Goal: Task Accomplishment & Management: Complete application form

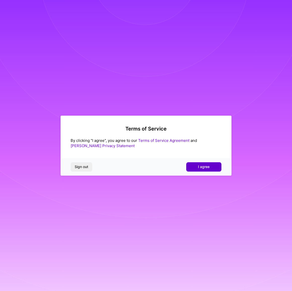
click at [206, 165] on span "I agree" at bounding box center [204, 166] width 12 height 5
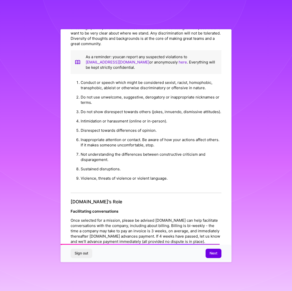
scroll to position [478, 0]
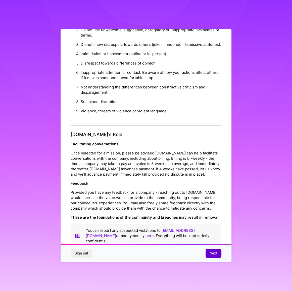
click at [212, 252] on span "Next" at bounding box center [214, 252] width 8 height 5
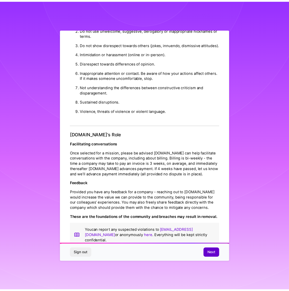
scroll to position [0, 0]
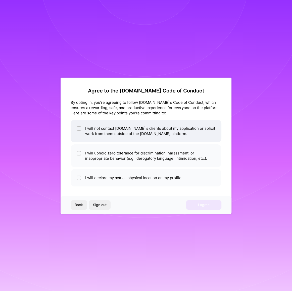
click at [79, 128] on input "checkbox" at bounding box center [80, 129] width 4 height 4
checkbox input "true"
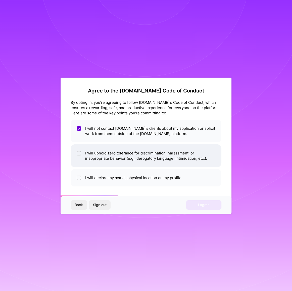
click at [78, 153] on input "checkbox" at bounding box center [80, 153] width 4 height 4
checkbox input "true"
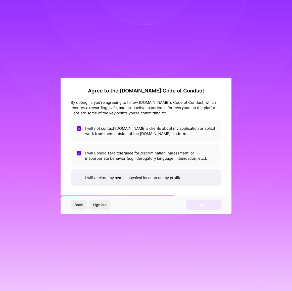
click at [76, 177] on li "I will declare my actual, physical location on my profile." at bounding box center [146, 177] width 151 height 17
checkbox input "true"
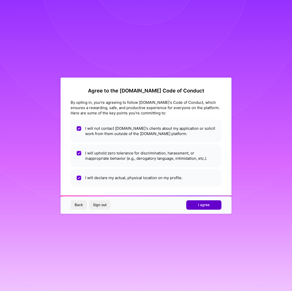
click at [202, 202] on span "I agree" at bounding box center [204, 204] width 12 height 5
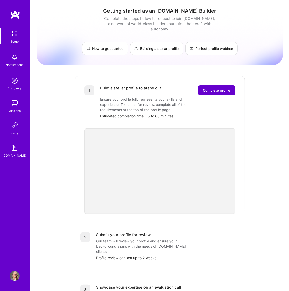
click at [217, 88] on span "Complete profile" at bounding box center [216, 90] width 27 height 5
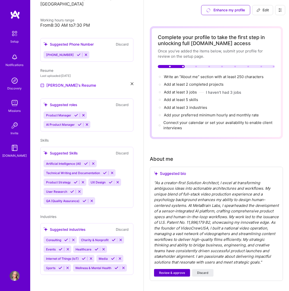
click at [171, 275] on span "Review & approve" at bounding box center [172, 272] width 26 height 5
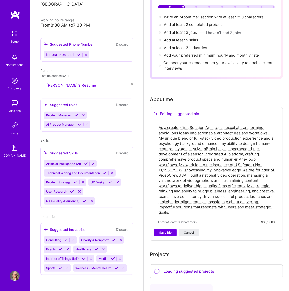
scroll to position [68, 0]
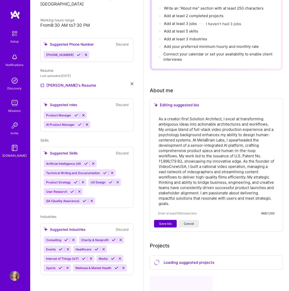
click at [165, 220] on button "Save bio" at bounding box center [165, 224] width 23 height 8
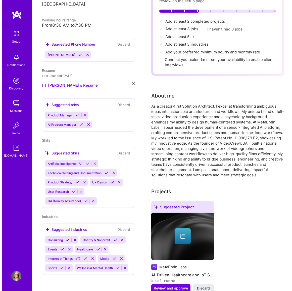
scroll to position [110, 0]
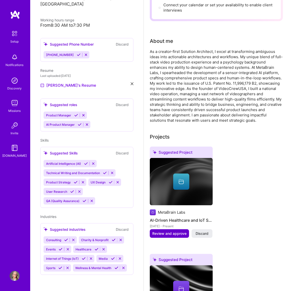
click at [169, 231] on span "Review and approve" at bounding box center [169, 233] width 34 height 5
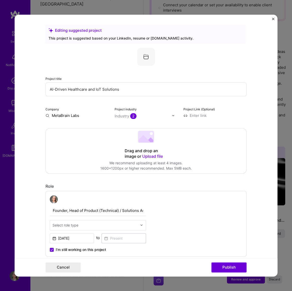
click at [138, 225] on div "Select role type" at bounding box center [95, 225] width 90 height 10
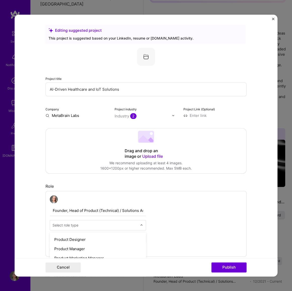
scroll to position [458, 0]
click at [81, 234] on div "Product Designer" at bounding box center [97, 236] width 93 height 9
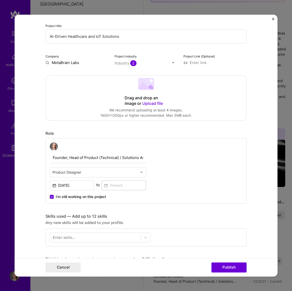
scroll to position [68, 0]
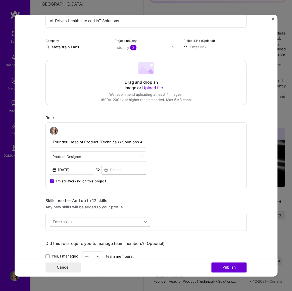
click at [143, 221] on icon at bounding box center [145, 221] width 5 height 5
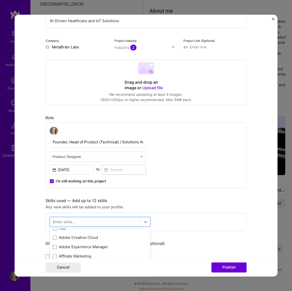
scroll to position [160, 0]
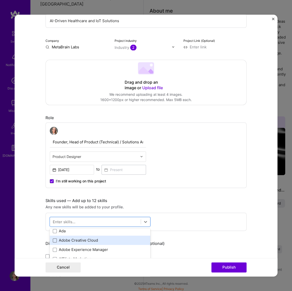
click at [53, 238] on span at bounding box center [55, 240] width 4 height 4
click at [0, 0] on input "checkbox" at bounding box center [0, 0] width 0 height 0
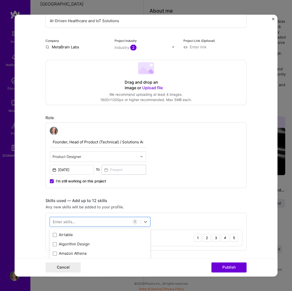
scroll to position [206, 0]
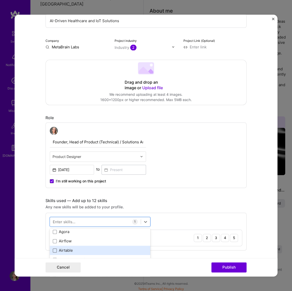
click at [53, 248] on span at bounding box center [55, 250] width 4 height 4
click at [0, 0] on input "checkbox" at bounding box center [0, 0] width 0 height 0
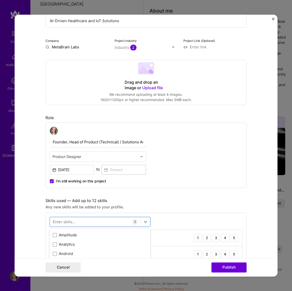
scroll to position [252, 0]
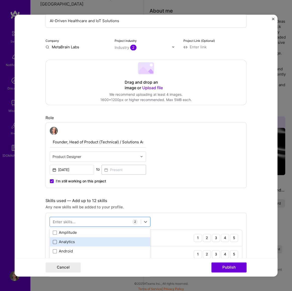
click at [53, 240] on span at bounding box center [55, 242] width 4 height 4
click at [0, 0] on input "checkbox" at bounding box center [0, 0] width 0 height 0
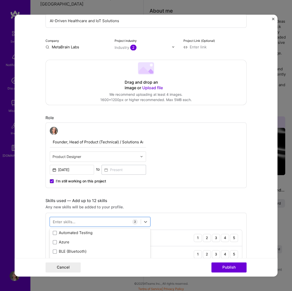
scroll to position [412, 0]
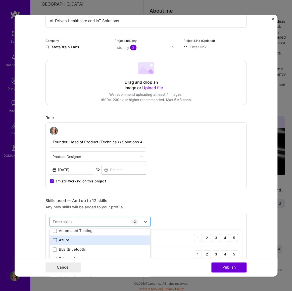
click at [54, 239] on span at bounding box center [55, 240] width 4 height 4
click at [0, 0] on input "checkbox" at bounding box center [0, 0] width 0 height 0
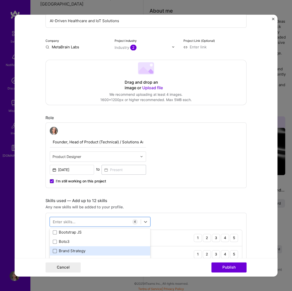
click at [53, 249] on span at bounding box center [55, 251] width 4 height 4
click at [0, 0] on input "checkbox" at bounding box center [0, 0] width 0 height 0
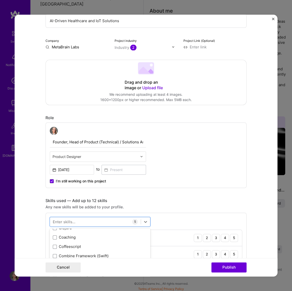
scroll to position [640, 0]
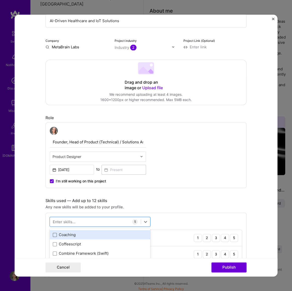
click at [53, 234] on span at bounding box center [55, 235] width 4 height 4
click at [0, 0] on input "checkbox" at bounding box center [0, 0] width 0 height 0
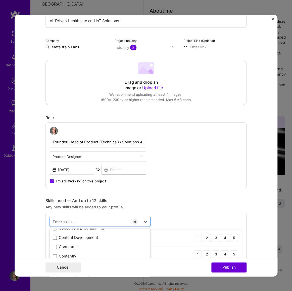
scroll to position [686, 0]
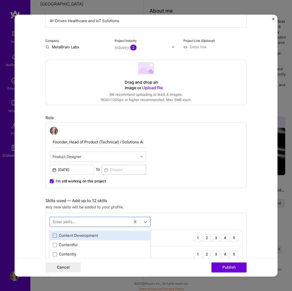
click at [53, 234] on span at bounding box center [55, 235] width 4 height 4
click at [0, 0] on input "checkbox" at bounding box center [0, 0] width 0 height 0
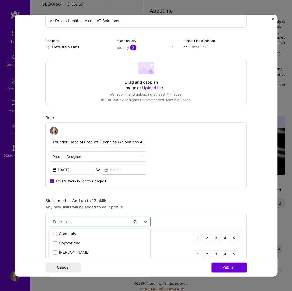
scroll to position [709, 0]
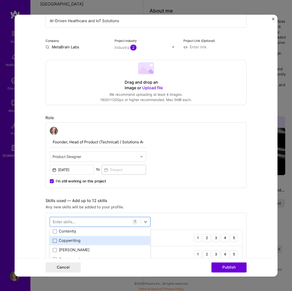
click at [53, 238] on span at bounding box center [55, 240] width 4 height 4
click at [0, 0] on input "checkbox" at bounding box center [0, 0] width 0 height 0
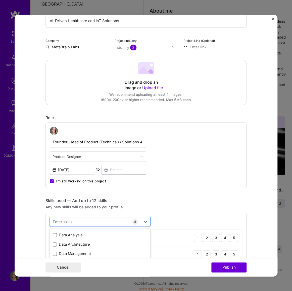
scroll to position [801, 0]
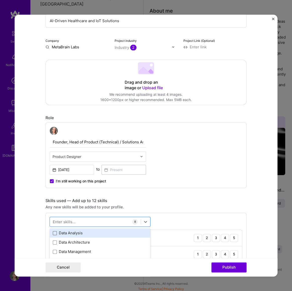
click at [53, 231] on span at bounding box center [55, 233] width 4 height 4
click at [0, 0] on input "checkbox" at bounding box center [0, 0] width 0 height 0
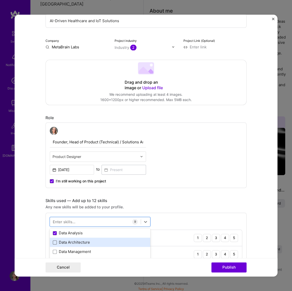
click at [53, 240] on span at bounding box center [55, 242] width 4 height 4
click at [0, 0] on input "checkbox" at bounding box center [0, 0] width 0 height 0
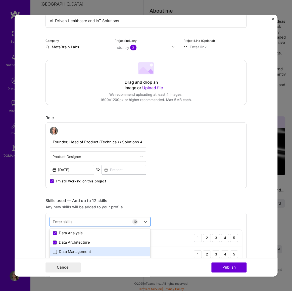
click at [53, 249] on span at bounding box center [55, 251] width 4 height 4
click at [0, 0] on input "checkbox" at bounding box center [0, 0] width 0 height 0
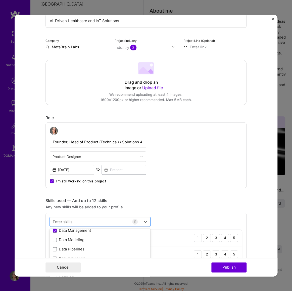
scroll to position [823, 0]
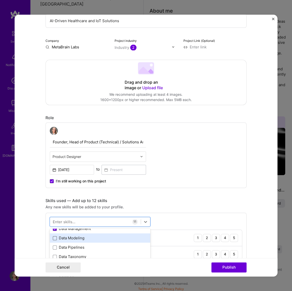
click at [54, 236] on span at bounding box center [55, 238] width 4 height 4
click at [0, 0] on input "checkbox" at bounding box center [0, 0] width 0 height 0
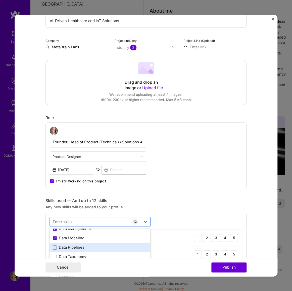
click at [54, 245] on span at bounding box center [55, 247] width 4 height 4
click at [0, 0] on input "checkbox" at bounding box center [0, 0] width 0 height 0
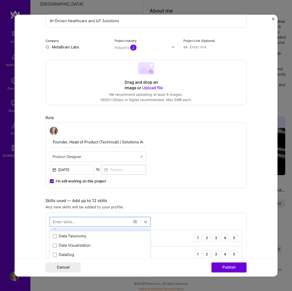
scroll to position [846, 0]
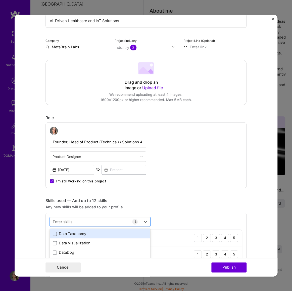
click at [54, 232] on span at bounding box center [55, 234] width 4 height 4
click at [0, 0] on input "checkbox" at bounding box center [0, 0] width 0 height 0
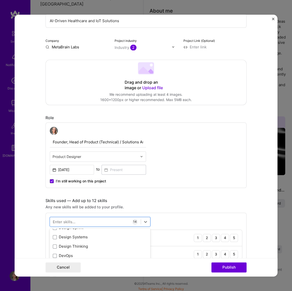
scroll to position [938, 0]
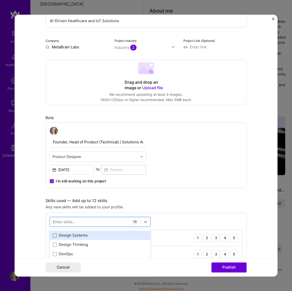
click at [53, 234] on span at bounding box center [55, 235] width 4 height 4
click at [0, 0] on input "checkbox" at bounding box center [0, 0] width 0 height 0
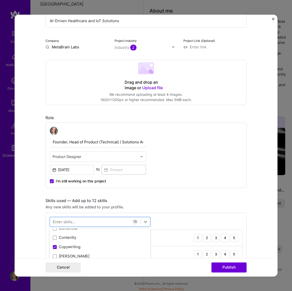
scroll to position [709, 0]
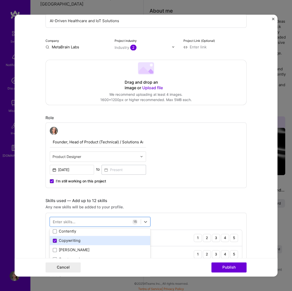
click at [53, 238] on span at bounding box center [55, 240] width 4 height 4
click at [0, 0] on input "checkbox" at bounding box center [0, 0] width 0 height 0
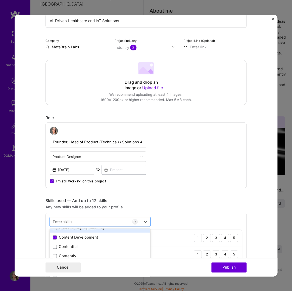
scroll to position [686, 0]
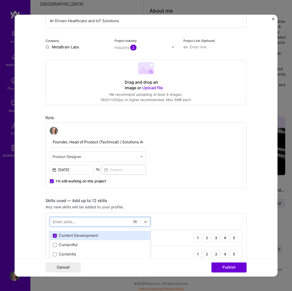
click at [54, 234] on icon at bounding box center [55, 235] width 3 height 2
click at [0, 0] on input "checkbox" at bounding box center [0, 0] width 0 height 0
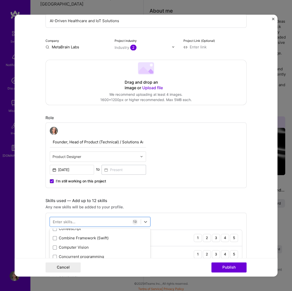
scroll to position [640, 0]
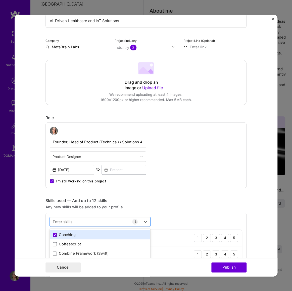
click at [54, 234] on icon at bounding box center [55, 235] width 3 height 2
click at [0, 0] on input "checkbox" at bounding box center [0, 0] width 0 height 0
click at [187, 204] on div "Any new skills will be added to your profile." at bounding box center [146, 206] width 201 height 5
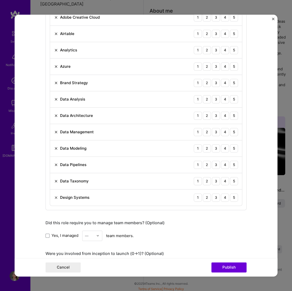
scroll to position [297, 0]
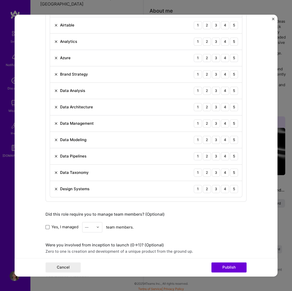
click at [46, 226] on span at bounding box center [48, 227] width 4 height 4
click at [0, 0] on input "Yes, I managed" at bounding box center [0, 0] width 0 height 0
click at [98, 225] on div at bounding box center [99, 227] width 6 height 10
click at [90, 240] on div "6" at bounding box center [92, 241] width 17 height 9
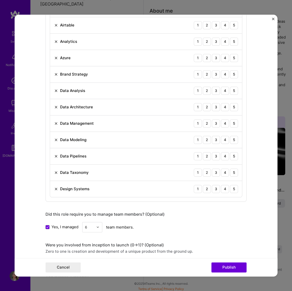
click at [96, 225] on img at bounding box center [97, 226] width 3 height 3
click at [88, 245] on div "10" at bounding box center [92, 246] width 17 height 9
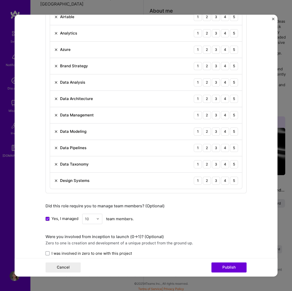
scroll to position [343, 0]
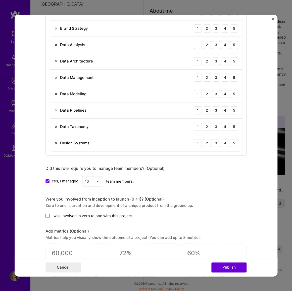
click at [46, 214] on span at bounding box center [48, 215] width 4 height 4
click at [0, 0] on input "I was involved in zero to one with this project" at bounding box center [0, 0] width 0 height 0
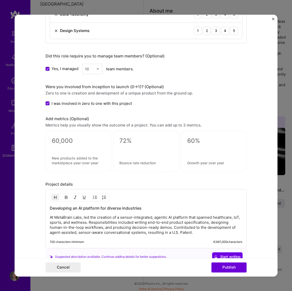
scroll to position [458, 0]
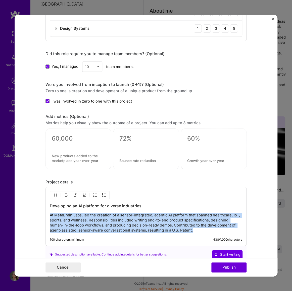
drag, startPoint x: 195, startPoint y: 229, endPoint x: 35, endPoint y: 212, distance: 160.2
click at [35, 212] on form "Editing suggested project This project is suggested based on your LinkedIn, res…" at bounding box center [146, 146] width 263 height 262
copy p "At MetaBrain Labs, led the creation of a sensor-integrated, agentic AI platform…"
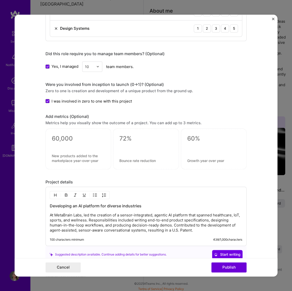
click at [68, 138] on textarea at bounding box center [78, 139] width 53 height 8
click at [190, 135] on textarea at bounding box center [213, 139] width 53 height 8
type textarea "0"
click at [255, 161] on form "Editing suggested project This project is suggested based on your LinkedIn, res…" at bounding box center [146, 146] width 263 height 262
click at [199, 136] on textarea "100" at bounding box center [213, 140] width 53 height 10
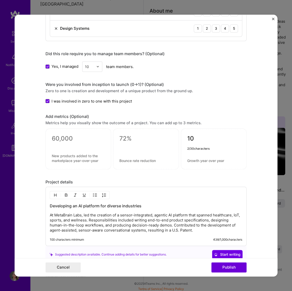
type textarea "1"
type textarea "50%"
click at [251, 143] on form "Editing suggested project This project is suggested based on your LinkedIn, res…" at bounding box center [146, 146] width 263 height 262
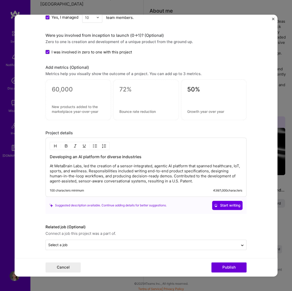
scroll to position [507, 0]
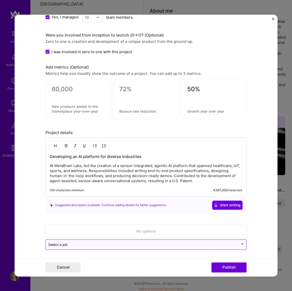
click at [241, 243] on icon at bounding box center [243, 243] width 4 height 5
click at [241, 241] on icon at bounding box center [243, 243] width 4 height 5
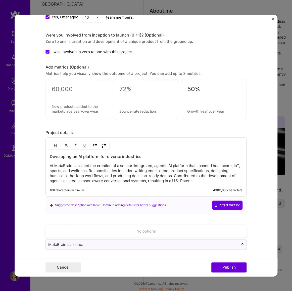
type input "MetaBrain Labs Inc."
click at [262, 212] on form "Editing suggested project This project is suggested based on your LinkedIn, res…" at bounding box center [146, 146] width 263 height 262
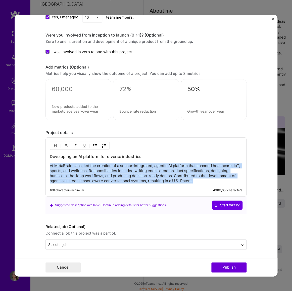
drag, startPoint x: 194, startPoint y: 181, endPoint x: 43, endPoint y: 166, distance: 151.0
click at [43, 166] on form "Editing suggested project This project is suggested based on your LinkedIn, res…" at bounding box center [146, 146] width 263 height 262
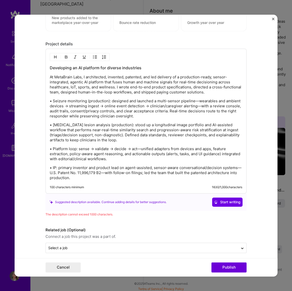
scroll to position [598, 0]
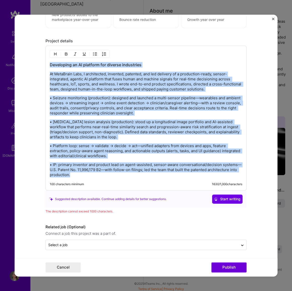
drag, startPoint x: 72, startPoint y: 174, endPoint x: 4, endPoint y: 50, distance: 141.6
click at [4, 50] on div "Editing suggested project This project is suggested based on your LinkedIn, res…" at bounding box center [146, 145] width 292 height 291
click at [75, 173] on p "• IP: primary inventor and product lead on agent-assisted, sensor-aware convers…" at bounding box center [146, 169] width 193 height 15
drag, startPoint x: 75, startPoint y: 173, endPoint x: 34, endPoint y: 74, distance: 107.0
click at [34, 74] on form "Editing suggested project This project is suggested based on your LinkedIn, res…" at bounding box center [146, 146] width 263 height 262
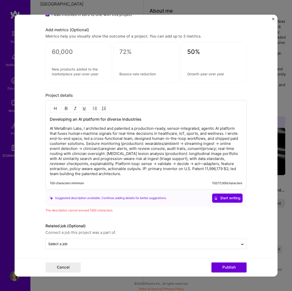
scroll to position [543, 0]
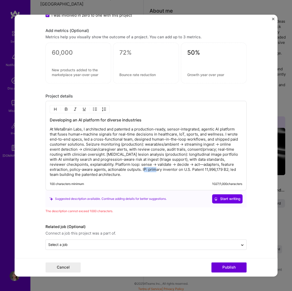
drag, startPoint x: 141, startPoint y: 168, endPoint x: 128, endPoint y: 167, distance: 12.8
click at [128, 167] on p "At MetaBrain Labs, I architected and patented a production-ready, sensor-integr…" at bounding box center [146, 152] width 193 height 50
click at [156, 168] on p "At MetaBrain Labs, I architected and patented a production-ready, sensor-integr…" at bounding box center [146, 152] width 193 height 50
click at [213, 168] on p "At MetaBrain Labs, I architected and patented a production-ready, sensor-integr…" at bounding box center [146, 152] width 193 height 50
click at [126, 167] on p "At MetaBrain Labs, I architected and patented a production-ready, sensor-integr…" at bounding box center [146, 152] width 193 height 50
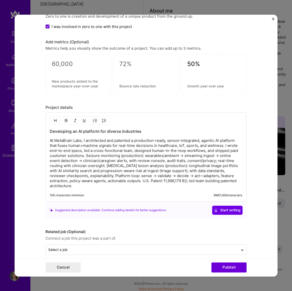
scroll to position [537, 0]
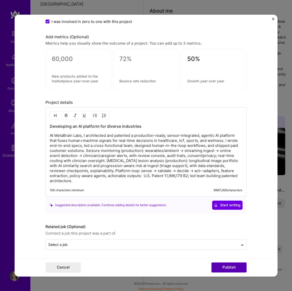
click at [227, 267] on button "Publish" at bounding box center [229, 267] width 35 height 10
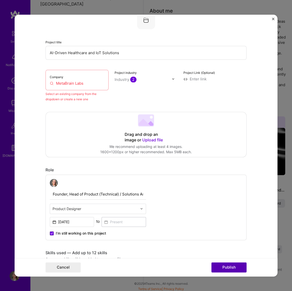
scroll to position [33, 0]
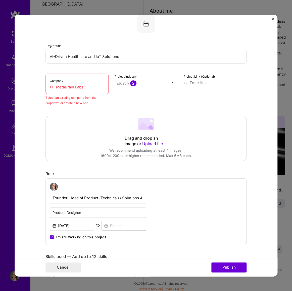
click at [85, 81] on div "Company MetaBrain Labs" at bounding box center [77, 83] width 63 height 20
click at [58, 82] on div "Company MetaBrain Labs" at bounding box center [77, 83] width 63 height 20
click at [88, 57] on input "AI-Driven Healthcare and IoT Solutions" at bounding box center [146, 57] width 201 height 14
click at [198, 82] on input at bounding box center [215, 82] width 63 height 5
type input "[URL][DOMAIN_NAME]"
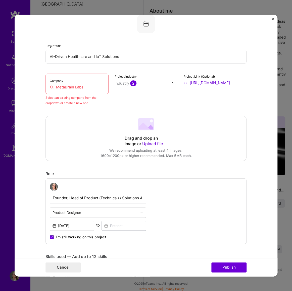
click at [152, 92] on div "Project industry Industry 2" at bounding box center [146, 89] width 63 height 32
click at [56, 84] on input "MetaBrain Labs" at bounding box center [77, 86] width 55 height 5
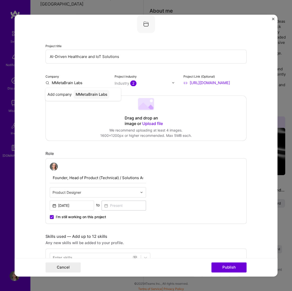
type input "MetaBrain Labs"
click at [84, 92] on div "MetaBrain Labs" at bounding box center [90, 94] width 32 height 9
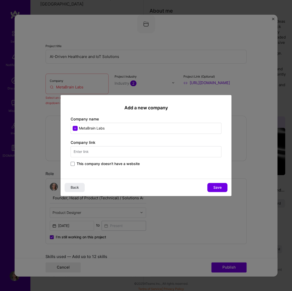
click at [88, 149] on input "text" at bounding box center [146, 151] width 151 height 11
type input "[URL][DOMAIN_NAME]"
click at [215, 186] on span "Save" at bounding box center [218, 187] width 8 height 5
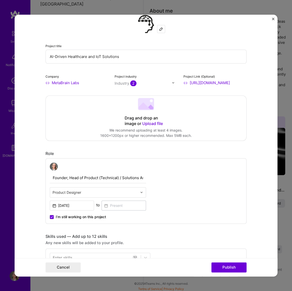
click at [143, 118] on div "Drag and drop an image or Upload file" at bounding box center [146, 120] width 43 height 11
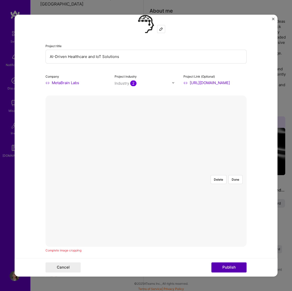
click at [231, 265] on button "Publish" at bounding box center [229, 267] width 35 height 10
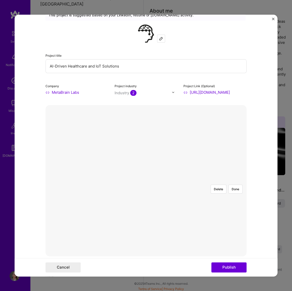
scroll to position [22, 0]
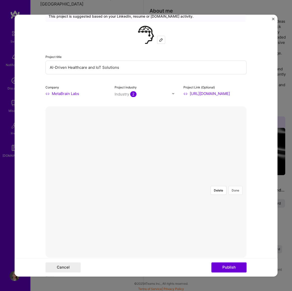
click at [236, 186] on button "Done" at bounding box center [236, 190] width 14 height 9
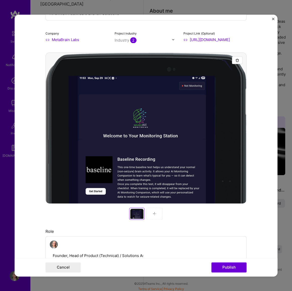
scroll to position [91, 0]
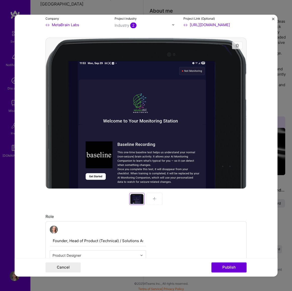
click at [234, 42] on button "button" at bounding box center [237, 46] width 11 height 8
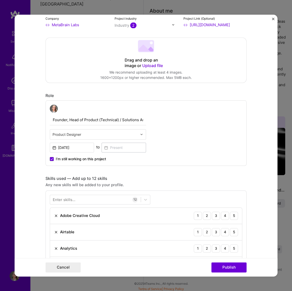
click at [145, 50] on icon at bounding box center [145, 48] width 12 height 7
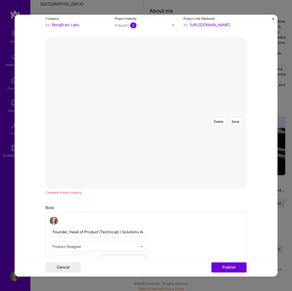
click at [206, 140] on div at bounding box center [234, 169] width 151 height 113
click at [232, 117] on button "Done" at bounding box center [236, 121] width 14 height 9
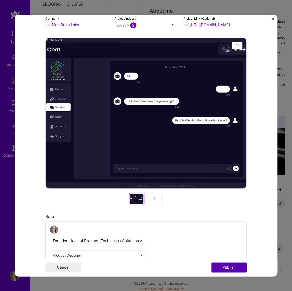
click at [229, 267] on button "Publish" at bounding box center [229, 267] width 35 height 10
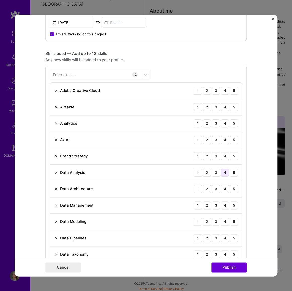
scroll to position [326, 0]
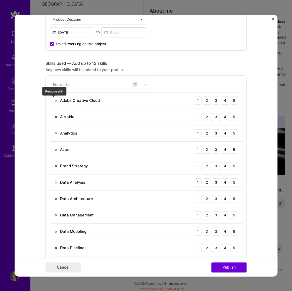
click at [54, 99] on img at bounding box center [56, 100] width 4 height 4
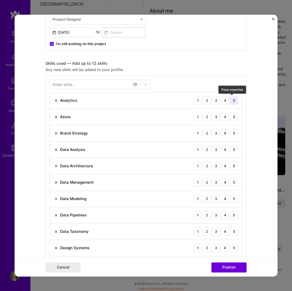
click at [232, 99] on div "5" at bounding box center [234, 100] width 8 height 8
click at [232, 116] on div "5" at bounding box center [234, 117] width 8 height 8
click at [232, 133] on div "5" at bounding box center [234, 133] width 8 height 8
click at [233, 148] on div "5" at bounding box center [234, 149] width 8 height 8
click at [231, 164] on div "5" at bounding box center [234, 166] width 8 height 8
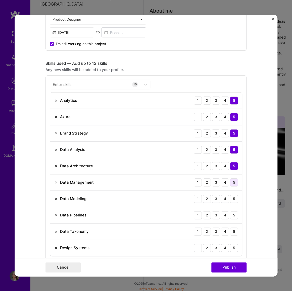
click at [232, 181] on div "5" at bounding box center [234, 182] width 8 height 8
click at [230, 198] on div "5" at bounding box center [234, 199] width 8 height 8
click at [232, 215] on div "5" at bounding box center [234, 215] width 8 height 8
click at [234, 231] on div "5" at bounding box center [234, 231] width 8 height 8
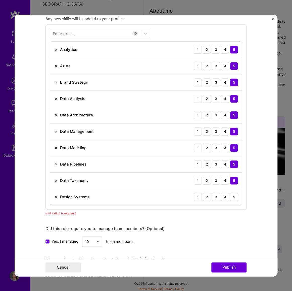
scroll to position [395, 0]
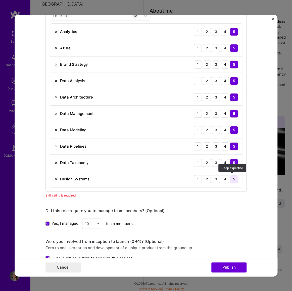
click at [234, 176] on div "5" at bounding box center [234, 179] width 8 height 8
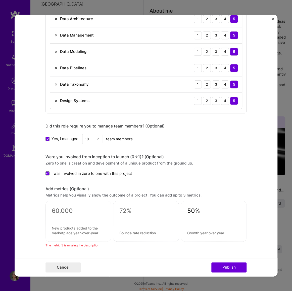
scroll to position [486, 0]
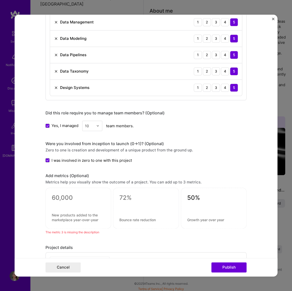
click at [65, 201] on div at bounding box center [78, 203] width 53 height 5
drag, startPoint x: 70, startPoint y: 196, endPoint x: 52, endPoint y: 194, distance: 18.0
click at [52, 194] on textarea at bounding box center [78, 198] width 53 height 8
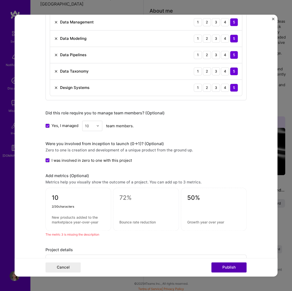
type textarea "10"
click at [227, 267] on button "Publish" at bounding box center [229, 267] width 35 height 10
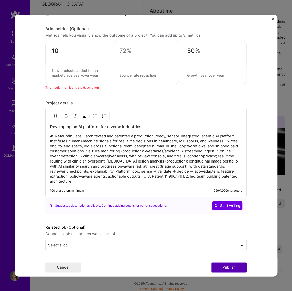
scroll to position [634, 0]
click at [68, 70] on textarea at bounding box center [78, 72] width 53 height 10
drag, startPoint x: 73, startPoint y: 78, endPoint x: 32, endPoint y: 64, distance: 43.2
click at [32, 64] on form "Editing suggested project This project is suggested based on your LinkedIn, res…" at bounding box center [146, 146] width 263 height 262
click at [58, 71] on textarea at bounding box center [78, 72] width 53 height 10
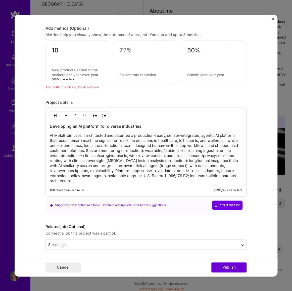
click at [58, 71] on textarea at bounding box center [78, 72] width 53 height 10
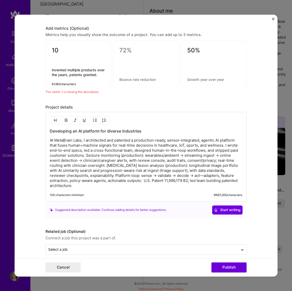
type textarea "Invented multiple products over the years, patents granted."
click at [134, 77] on textarea at bounding box center [146, 79] width 53 height 5
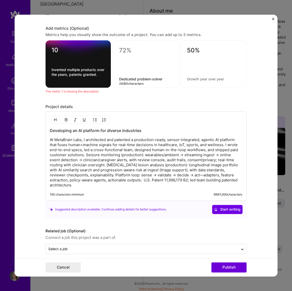
type textarea "Dedicated problem-solver"
click at [125, 49] on textarea at bounding box center [145, 51] width 53 height 8
type textarea "100%"
click at [199, 56] on div "50%" at bounding box center [214, 63] width 66 height 47
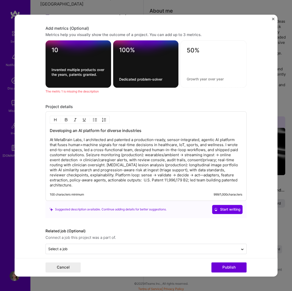
click at [208, 79] on textarea at bounding box center [214, 79] width 54 height 5
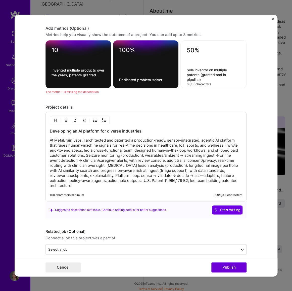
type textarea "Sole inventor on multiple patents (granted and in pipeline)"
click at [190, 51] on textarea "50%" at bounding box center [214, 52] width 54 height 10
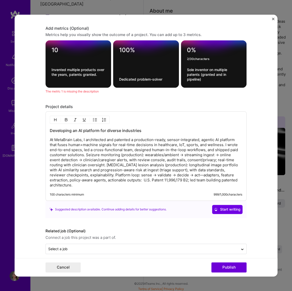
type textarea "0"
type textarea "5"
click at [228, 265] on button "Publish" at bounding box center [229, 267] width 35 height 10
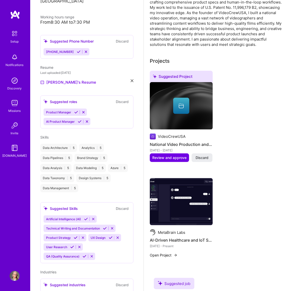
scroll to position [183, 0]
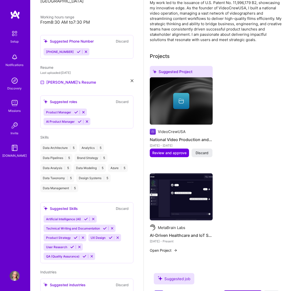
click at [183, 98] on icon at bounding box center [181, 99] width 5 height 2
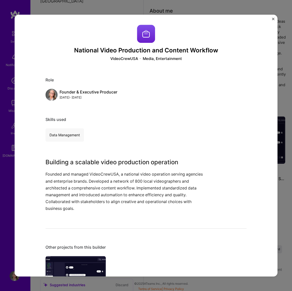
click at [273, 19] on img "Close" at bounding box center [273, 19] width 3 height 3
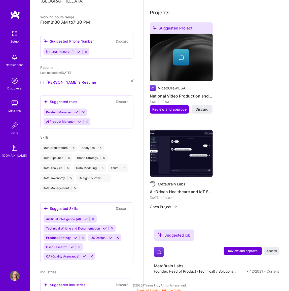
scroll to position [229, 0]
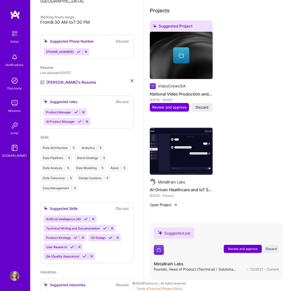
click at [239, 246] on span "Review and approve" at bounding box center [242, 248] width 29 height 4
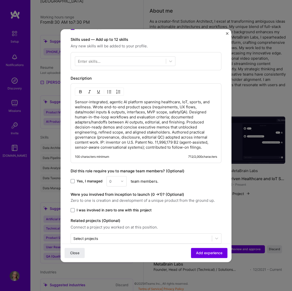
scroll to position [176, 0]
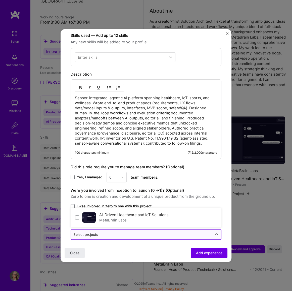
click at [119, 229] on div "Select projects" at bounding box center [141, 234] width 141 height 10
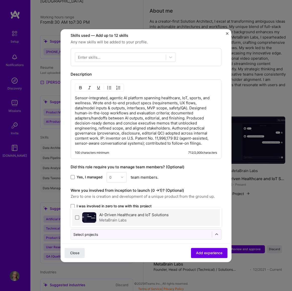
click at [77, 215] on span at bounding box center [77, 217] width 4 height 4
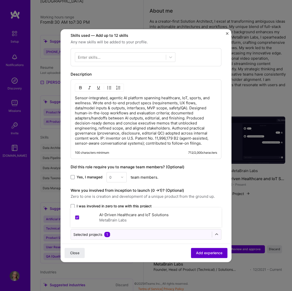
click at [206, 251] on span "Add experience" at bounding box center [209, 252] width 26 height 5
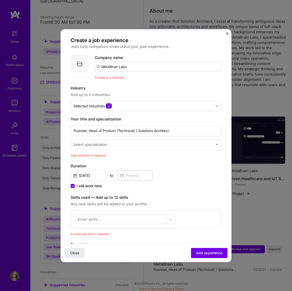
scroll to position [27, 0]
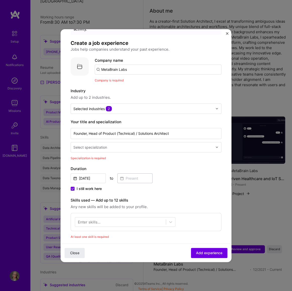
click at [127, 64] on input "MetaBrain Labs" at bounding box center [158, 69] width 127 height 10
click at [76, 60] on img at bounding box center [80, 66] width 18 height 18
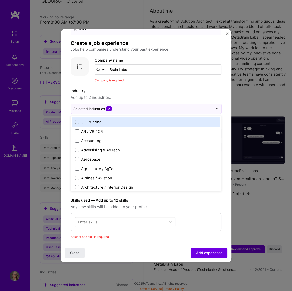
click at [122, 106] on input "text" at bounding box center [143, 108] width 140 height 5
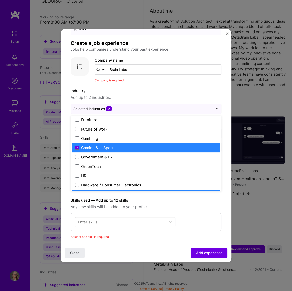
scroll to position [595, 0]
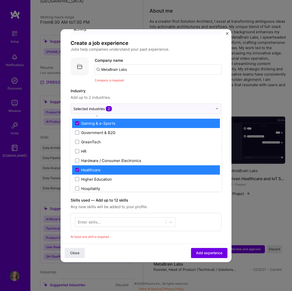
click at [78, 122] on icon at bounding box center [77, 123] width 3 height 2
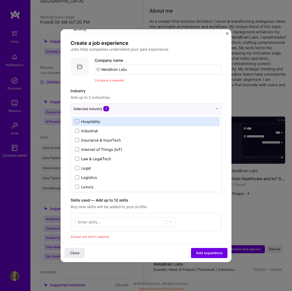
scroll to position [663, 0]
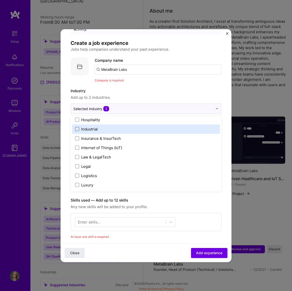
click at [76, 127] on span at bounding box center [77, 129] width 4 height 4
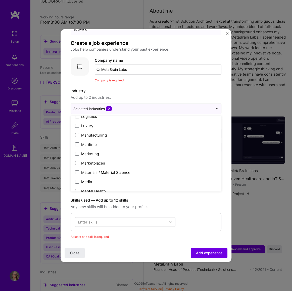
scroll to position [732, 0]
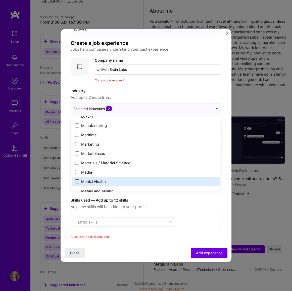
click at [77, 179] on span at bounding box center [77, 181] width 4 height 4
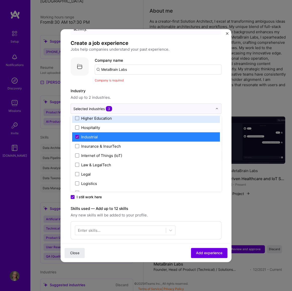
scroll to position [663, 0]
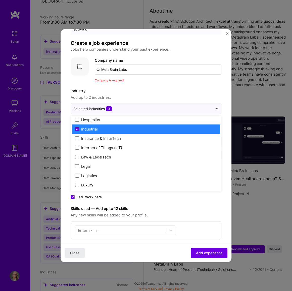
click at [78, 128] on icon at bounding box center [77, 129] width 3 height 2
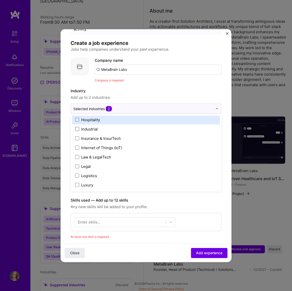
click at [193, 88] on label "Industry" at bounding box center [146, 91] width 151 height 6
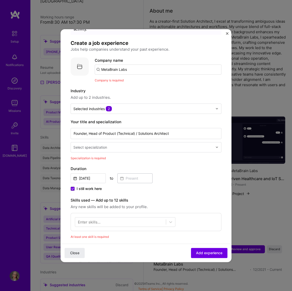
click at [174, 144] on input "text" at bounding box center [143, 146] width 141 height 5
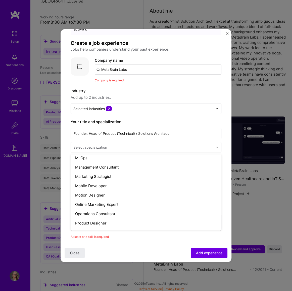
scroll to position [412, 0]
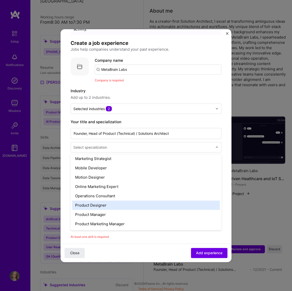
click at [142, 200] on div "Product Designer" at bounding box center [146, 204] width 148 height 9
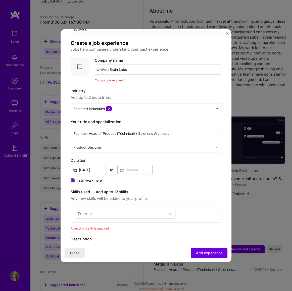
click at [144, 209] on div at bounding box center [120, 213] width 91 height 8
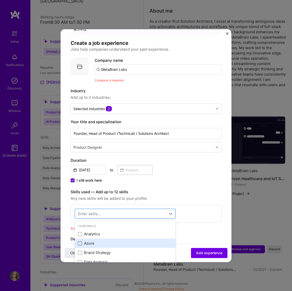
click at [80, 241] on span at bounding box center [80, 243] width 4 height 4
click at [0, 0] on input "checkbox" at bounding box center [0, 0] width 0 height 0
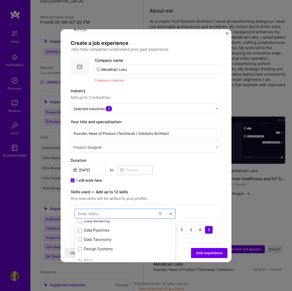
scroll to position [68, 0]
click at [79, 238] on span at bounding box center [80, 240] width 4 height 4
click at [0, 0] on input "checkbox" at bounding box center [0, 0] width 0 height 0
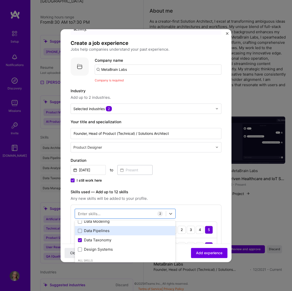
click at [78, 226] on div "Data Pipelines" at bounding box center [125, 230] width 101 height 9
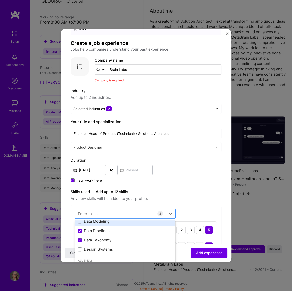
click at [79, 219] on span at bounding box center [80, 221] width 4 height 4
click at [0, 0] on input "checkbox" at bounding box center [0, 0] width 0 height 0
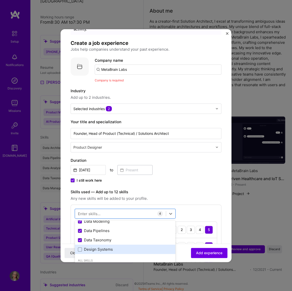
click at [80, 244] on div "Design Systems" at bounding box center [125, 248] width 101 height 9
click at [196, 195] on span "Any new skills will be added to your profile." at bounding box center [146, 198] width 151 height 6
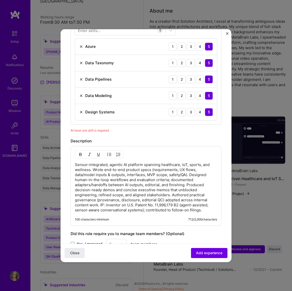
scroll to position [277, 0]
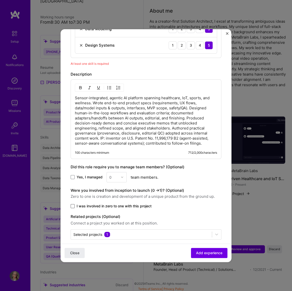
click at [72, 204] on span at bounding box center [73, 206] width 4 height 4
click at [0, 0] on input "I was involved in zero to one with this project" at bounding box center [0, 0] width 0 height 0
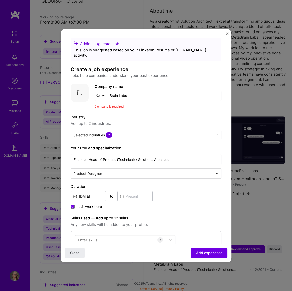
scroll to position [0, 0]
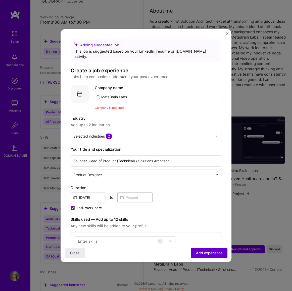
click at [204, 250] on span "Add experience" at bounding box center [209, 252] width 26 height 5
click at [119, 92] on input "MetaBrain Labs" at bounding box center [158, 97] width 127 height 10
drag, startPoint x: 129, startPoint y: 92, endPoint x: 77, endPoint y: 92, distance: 52.3
click at [86, 89] on div "Company logo Company name MetaBrain Labs Company is required" at bounding box center [146, 97] width 151 height 25
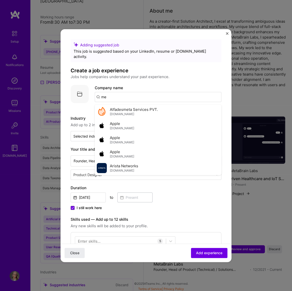
type input "m"
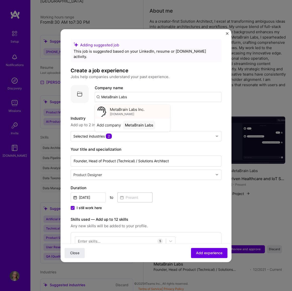
click at [125, 107] on span "MetaBrain Labs Inc." at bounding box center [127, 109] width 35 height 5
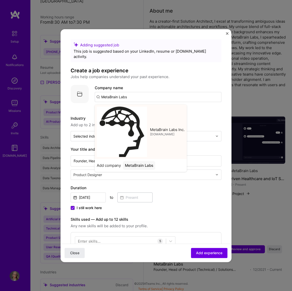
type input "MetaBrain Labs Inc."
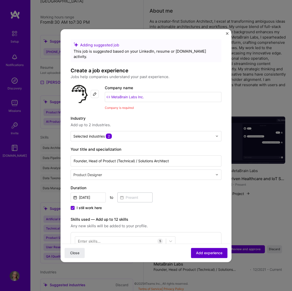
click at [207, 251] on span "Add experience" at bounding box center [209, 252] width 26 height 5
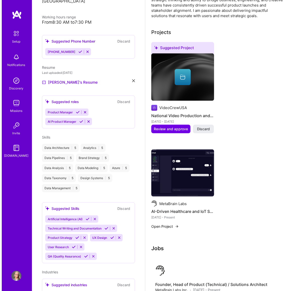
scroll to position [133, 0]
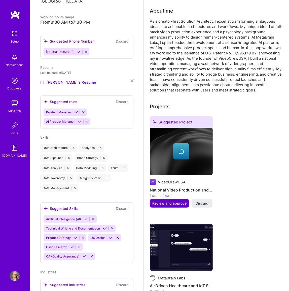
click at [171, 201] on span "Review and approve" at bounding box center [169, 203] width 34 height 5
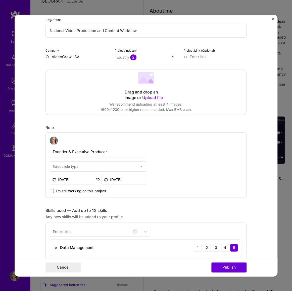
scroll to position [68, 0]
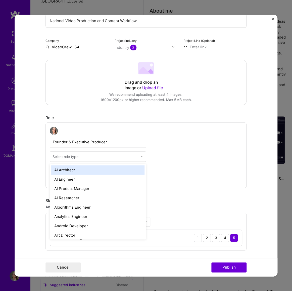
click at [69, 154] on div "Select role type" at bounding box center [66, 156] width 26 height 5
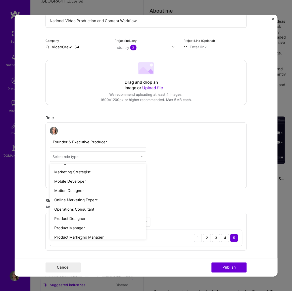
scroll to position [435, 0]
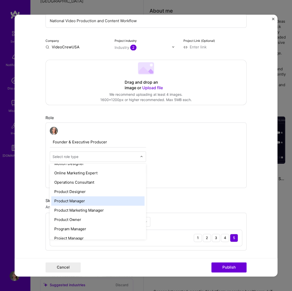
click at [90, 197] on div "Product Manager" at bounding box center [97, 200] width 93 height 9
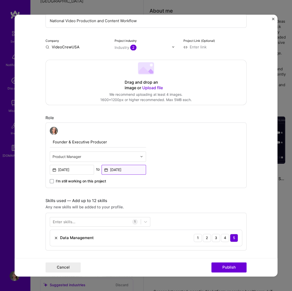
click at [121, 169] on input "[DATE]" at bounding box center [124, 170] width 45 height 10
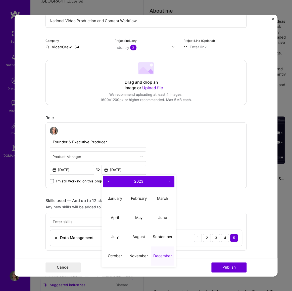
click at [167, 178] on button "›" at bounding box center [169, 181] width 11 height 11
click at [137, 236] on abbr "August" at bounding box center [139, 236] width 13 height 5
type input "[DATE]"
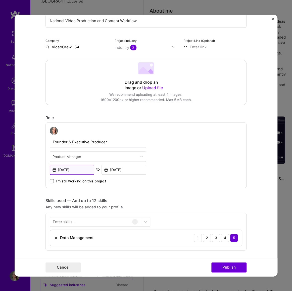
click at [55, 169] on input "[DATE]" at bounding box center [72, 170] width 45 height 10
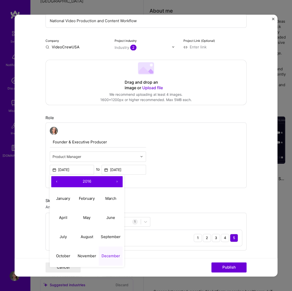
click at [115, 177] on button "›" at bounding box center [117, 181] width 11 height 11
click at [60, 215] on abbr "April" at bounding box center [63, 217] width 8 height 5
type input "[DATE]"
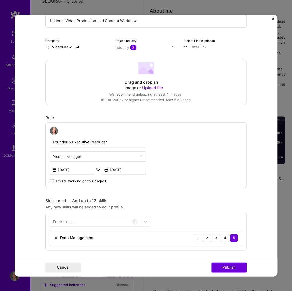
scroll to position [137, 0]
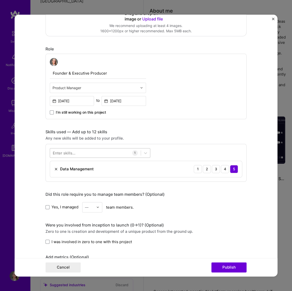
click at [106, 151] on div at bounding box center [95, 152] width 91 height 8
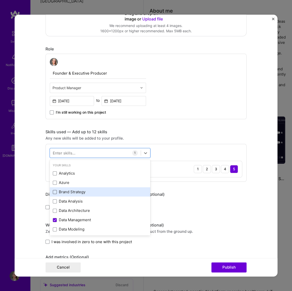
click at [54, 191] on span at bounding box center [55, 192] width 4 height 4
click at [0, 0] on input "checkbox" at bounding box center [0, 0] width 0 height 0
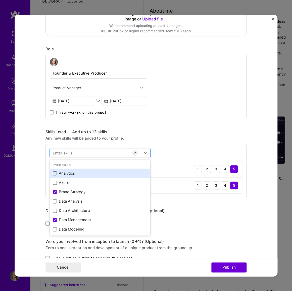
click at [53, 171] on span at bounding box center [55, 173] width 4 height 4
click at [0, 0] on input "checkbox" at bounding box center [0, 0] width 0 height 0
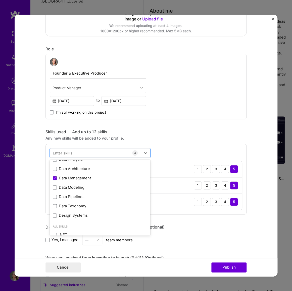
scroll to position [68, 0]
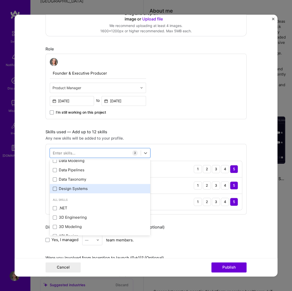
click at [53, 188] on span at bounding box center [55, 188] width 4 height 4
click at [0, 0] on input "checkbox" at bounding box center [0, 0] width 0 height 0
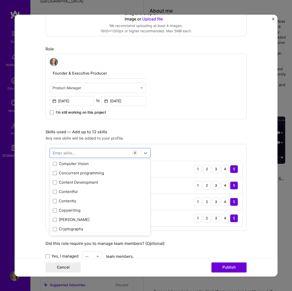
scroll to position [755, 0]
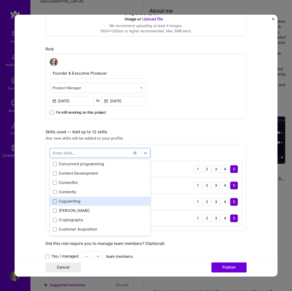
click at [54, 201] on span at bounding box center [55, 201] width 4 height 4
click at [0, 0] on input "checkbox" at bounding box center [0, 0] width 0 height 0
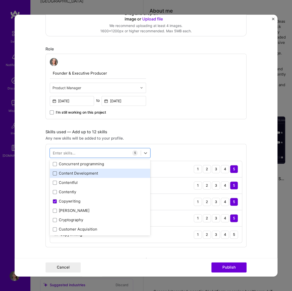
click at [54, 172] on span at bounding box center [55, 173] width 4 height 4
click at [0, 0] on input "checkbox" at bounding box center [0, 0] width 0 height 0
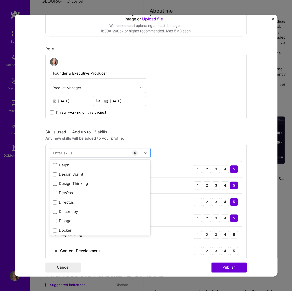
scroll to position [938, 0]
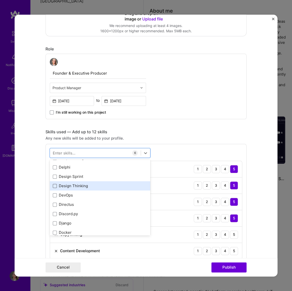
click at [53, 184] on span at bounding box center [55, 186] width 4 height 4
click at [0, 0] on input "checkbox" at bounding box center [0, 0] width 0 height 0
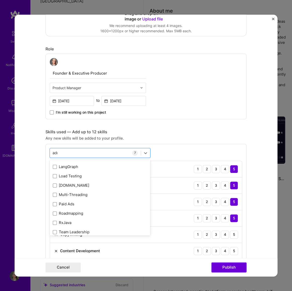
scroll to position [0, 0]
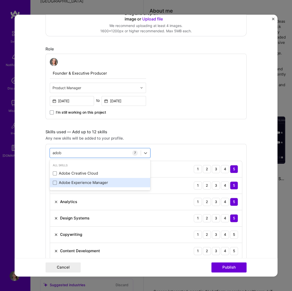
click at [86, 182] on div "Adobe Experience Manager" at bounding box center [100, 182] width 95 height 5
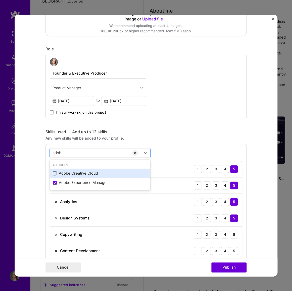
click at [53, 172] on span at bounding box center [55, 173] width 4 height 4
click at [0, 0] on input "checkbox" at bounding box center [0, 0] width 0 height 0
type input "adob"
click at [205, 128] on div "Editing suggested project This project is suggested based on your LinkedIn, res…" at bounding box center [146, 229] width 201 height 682
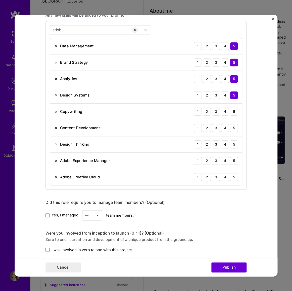
scroll to position [320, 0]
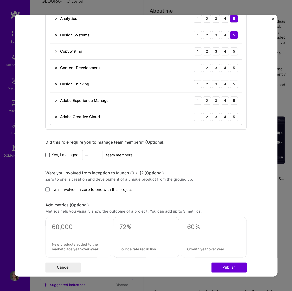
click at [47, 154] on span at bounding box center [48, 155] width 4 height 4
click at [0, 0] on input "Yes, I managed" at bounding box center [0, 0] width 0 height 0
click at [96, 153] on img at bounding box center [97, 154] width 3 height 3
click at [91, 234] on div "25+" at bounding box center [92, 231] width 17 height 9
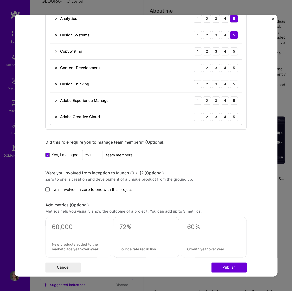
click at [46, 188] on span at bounding box center [48, 189] width 4 height 4
click at [0, 0] on input "I was involved in zero to one with this project" at bounding box center [0, 0] width 0 height 0
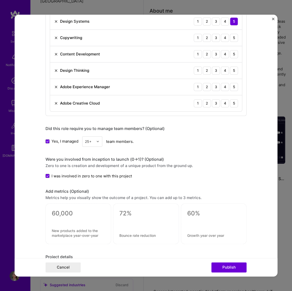
scroll to position [435, 0]
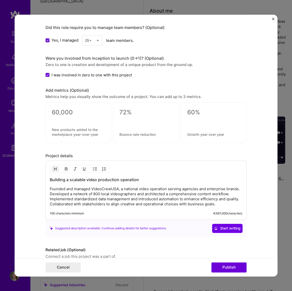
click at [60, 111] on textarea at bounding box center [78, 112] width 53 height 8
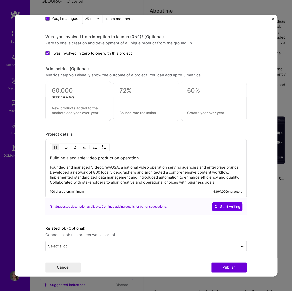
scroll to position [458, 0]
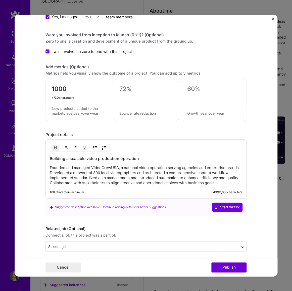
type textarea "1000"
click at [69, 107] on textarea at bounding box center [78, 111] width 53 height 10
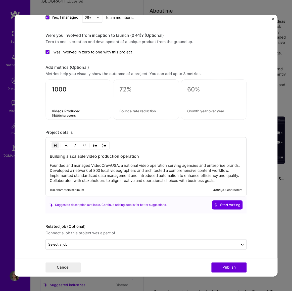
type textarea "Videos Produced"
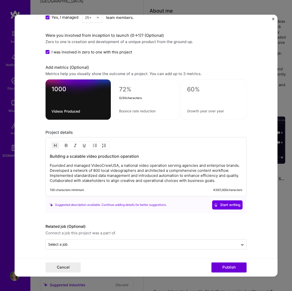
click at [128, 88] on textarea at bounding box center [145, 90] width 53 height 8
type textarea "1"
type textarea "80"
click at [129, 110] on textarea at bounding box center [145, 110] width 53 height 5
type textarea "Agencies Served"
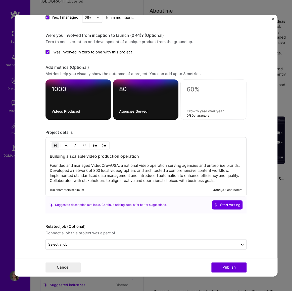
click at [202, 110] on textarea at bounding box center [214, 110] width 54 height 5
click at [196, 89] on textarea at bounding box center [214, 90] width 54 height 8
type textarea "60%"
click at [206, 108] on textarea at bounding box center [214, 110] width 54 height 5
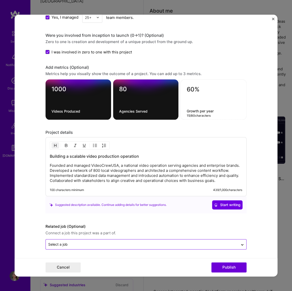
type textarea "Growth per year"
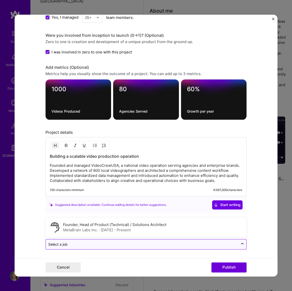
click at [158, 241] on input "text" at bounding box center [142, 243] width 188 height 5
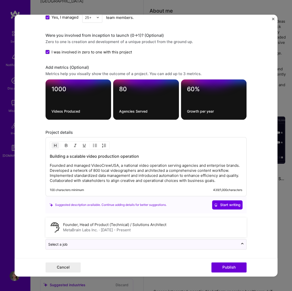
click at [174, 262] on div "Cancel Publish" at bounding box center [146, 267] width 201 height 10
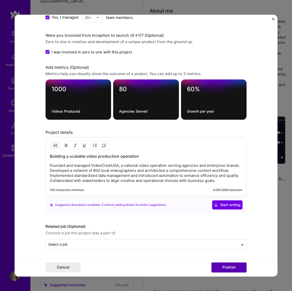
click at [230, 267] on button "Publish" at bounding box center [229, 267] width 35 height 10
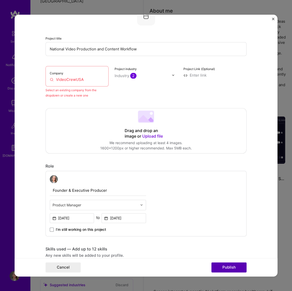
scroll to position [33, 0]
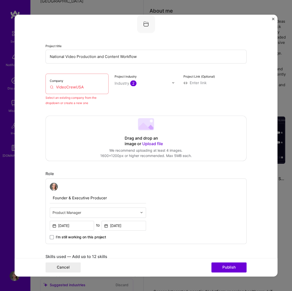
click at [64, 87] on input "VideoCrewUSA" at bounding box center [77, 86] width 55 height 5
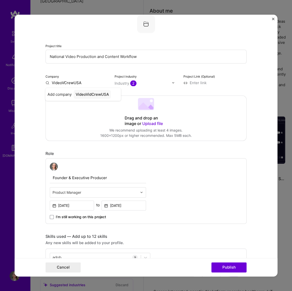
type input "VideoCrewUSA"
click at [85, 93] on div "VideoCrewUSA" at bounding box center [90, 94] width 32 height 9
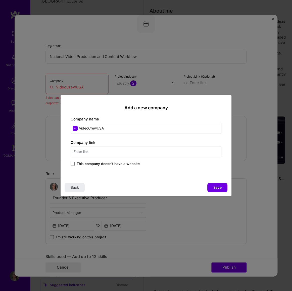
click at [87, 153] on input "text" at bounding box center [146, 151] width 151 height 11
type input "[URL][DOMAIN_NAME]"
click at [219, 185] on span "Save" at bounding box center [218, 187] width 8 height 5
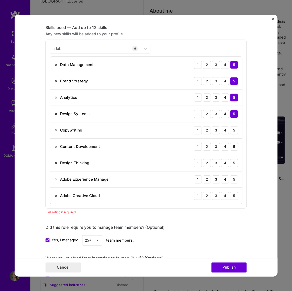
scroll to position [189, 0]
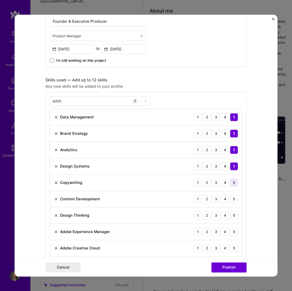
click at [233, 181] on div "5" at bounding box center [234, 182] width 8 height 8
click at [231, 200] on div "5" at bounding box center [234, 199] width 8 height 8
click at [232, 215] on div "5" at bounding box center [234, 215] width 8 height 8
click at [233, 230] on div "5" at bounding box center [234, 231] width 8 height 8
click at [232, 246] on div "5" at bounding box center [234, 248] width 8 height 8
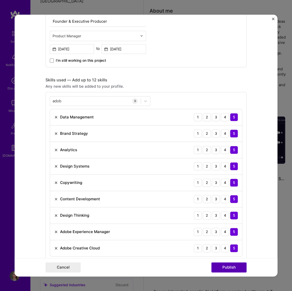
click at [231, 264] on button "Publish" at bounding box center [229, 267] width 35 height 10
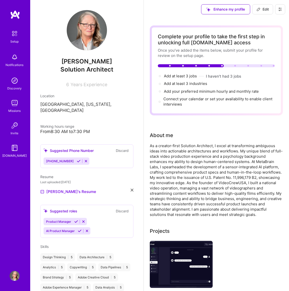
scroll to position [0, 0]
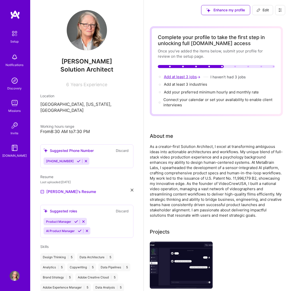
click at [181, 76] on span "Add at least 3 jobs →" at bounding box center [182, 76] width 37 height 5
select select "US"
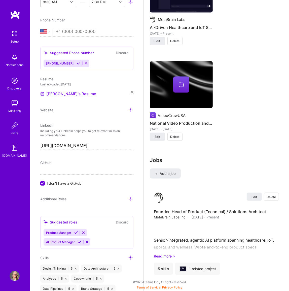
scroll to position [553, 0]
click at [168, 172] on span "Add a job" at bounding box center [165, 173] width 21 height 5
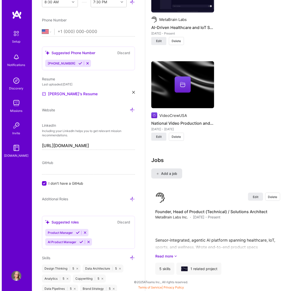
scroll to position [458, 0]
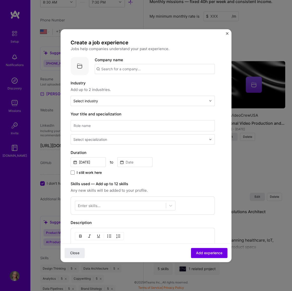
click at [128, 68] on input "text" at bounding box center [155, 69] width 120 height 10
type input "DaySpark"
click at [136, 81] on div "DaySpark" at bounding box center [134, 83] width 22 height 9
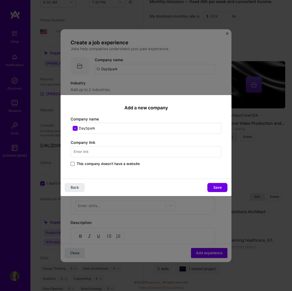
click at [72, 163] on span at bounding box center [73, 164] width 4 height 4
click at [0, 0] on input "This company doesn't have a website" at bounding box center [0, 0] width 0 height 0
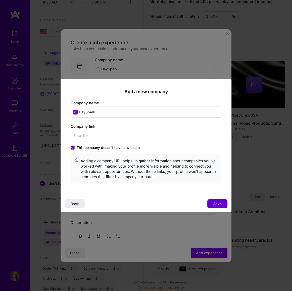
click at [215, 202] on span "Save" at bounding box center [218, 203] width 8 height 5
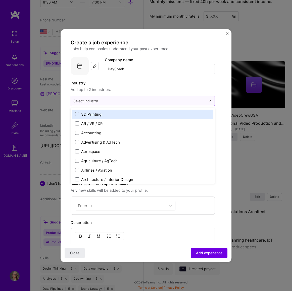
click at [96, 100] on div "Select industry 0" at bounding box center [85, 100] width 25 height 5
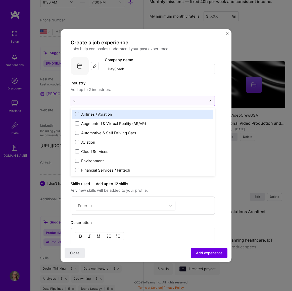
type input "v"
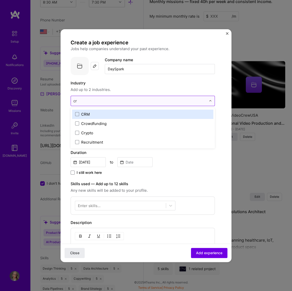
scroll to position [0, 0]
type input "c"
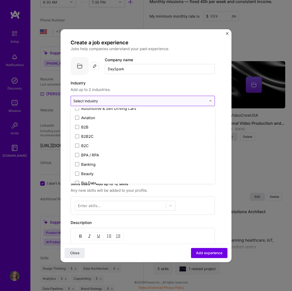
scroll to position [114, 0]
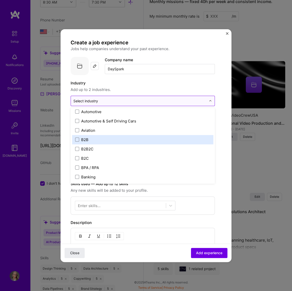
click at [98, 137] on label "B2B" at bounding box center [142, 139] width 135 height 5
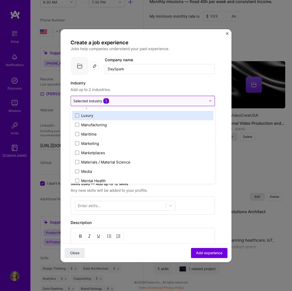
scroll to position [732, 0]
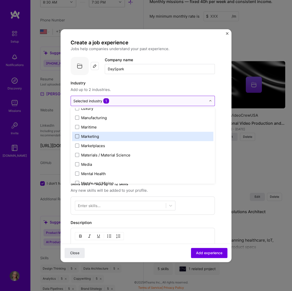
click at [78, 135] on span at bounding box center [77, 136] width 4 height 4
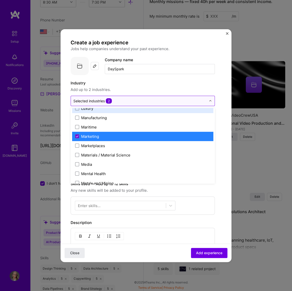
click at [170, 88] on span "Add up to 2 industries." at bounding box center [143, 90] width 144 height 6
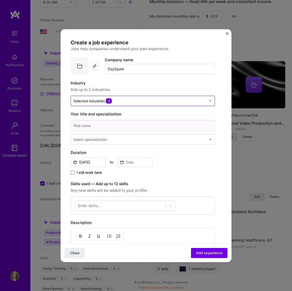
click at [129, 125] on input at bounding box center [143, 125] width 144 height 11
click at [123, 140] on input "text" at bounding box center [140, 139] width 134 height 5
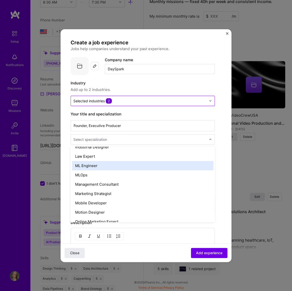
scroll to position [389, 0]
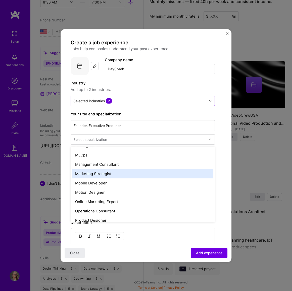
click at [81, 170] on div "Marketing Strategist" at bounding box center [142, 173] width 141 height 9
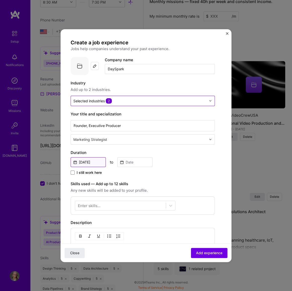
click at [80, 160] on input "[DATE]" at bounding box center [88, 162] width 35 height 10
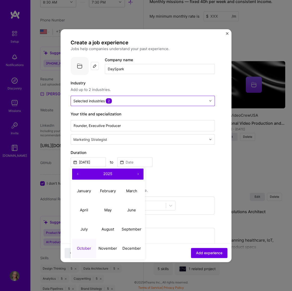
click at [164, 154] on label "Duration" at bounding box center [143, 152] width 144 height 6
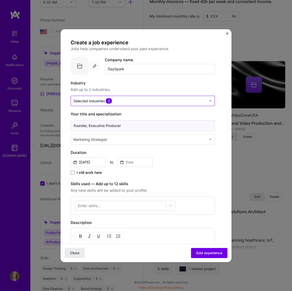
click at [134, 127] on input "Founder, Executive Producer" at bounding box center [143, 125] width 144 height 11
type input "Founder, Inventor"
click at [119, 137] on input "text" at bounding box center [140, 139] width 134 height 5
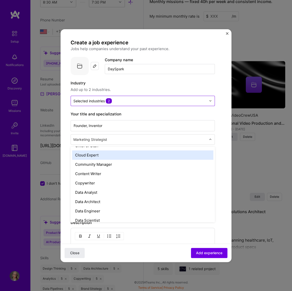
scroll to position [160, 0]
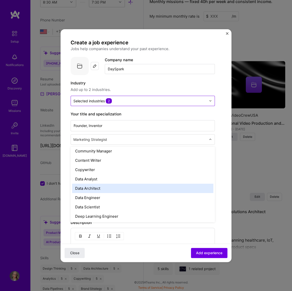
click at [138, 188] on div "Data Architect" at bounding box center [142, 187] width 141 height 9
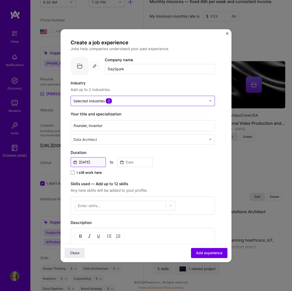
click at [89, 159] on input "[DATE]" at bounding box center [88, 162] width 35 height 10
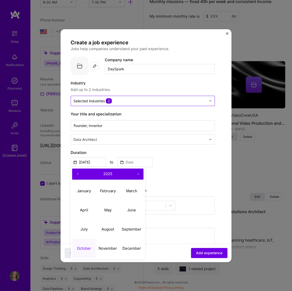
click at [77, 172] on button "‹" at bounding box center [77, 173] width 11 height 11
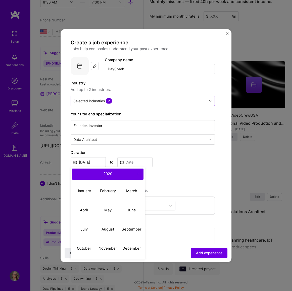
click at [77, 172] on button "‹" at bounding box center [77, 173] width 11 height 11
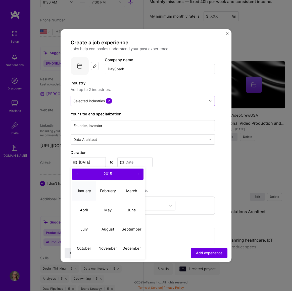
click at [87, 189] on abbr "January" at bounding box center [84, 190] width 14 height 5
type input "[DATE]"
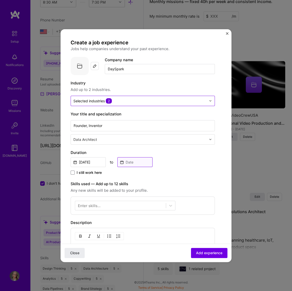
click at [133, 161] on input at bounding box center [135, 162] width 35 height 10
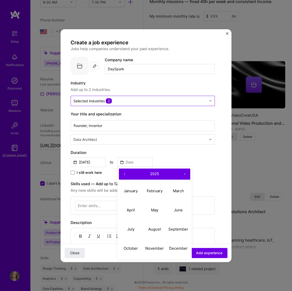
click at [127, 173] on button "‹" at bounding box center [124, 173] width 11 height 11
click at [124, 173] on button "‹" at bounding box center [124, 173] width 11 height 11
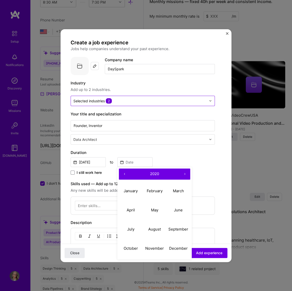
click at [124, 173] on button "‹" at bounding box center [124, 173] width 11 height 11
click at [124, 172] on button "‹" at bounding box center [124, 173] width 11 height 11
click at [175, 226] on button "September" at bounding box center [179, 228] width 24 height 19
type input "[DATE]"
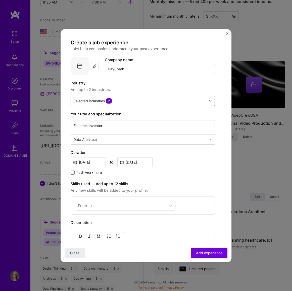
click at [127, 205] on div at bounding box center [120, 205] width 91 height 8
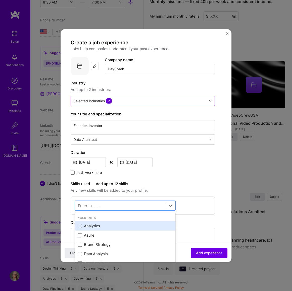
click at [125, 225] on div "Analytics" at bounding box center [125, 225] width 95 height 5
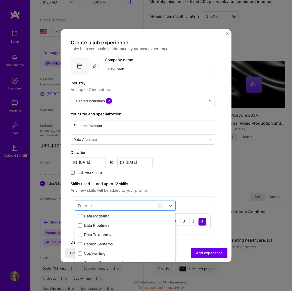
scroll to position [68, 0]
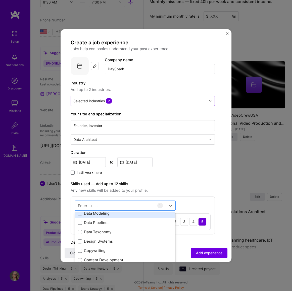
click at [81, 213] on span at bounding box center [80, 213] width 4 height 4
click at [0, 0] on input "checkbox" at bounding box center [0, 0] width 0 height 0
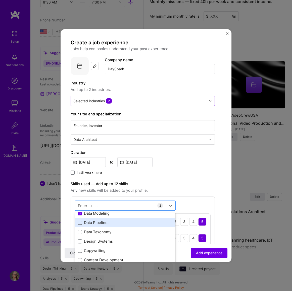
click at [80, 221] on span at bounding box center [80, 222] width 4 height 4
click at [0, 0] on input "checkbox" at bounding box center [0, 0] width 0 height 0
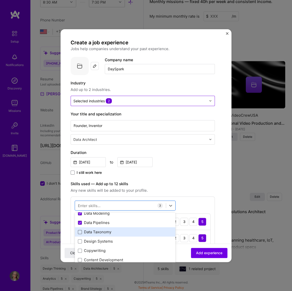
click at [80, 231] on span at bounding box center [80, 232] width 4 height 4
click at [0, 0] on input "checkbox" at bounding box center [0, 0] width 0 height 0
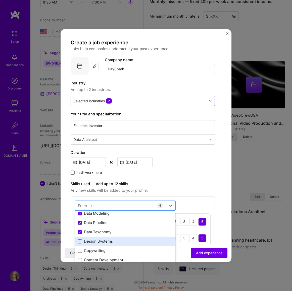
click at [80, 239] on span at bounding box center [80, 241] width 4 height 4
click at [0, 0] on input "checkbox" at bounding box center [0, 0] width 0 height 0
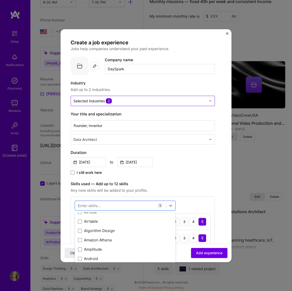
scroll to position [343, 0]
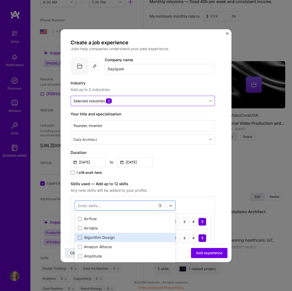
click at [80, 237] on span at bounding box center [80, 237] width 4 height 4
click at [0, 0] on input "checkbox" at bounding box center [0, 0] width 0 height 0
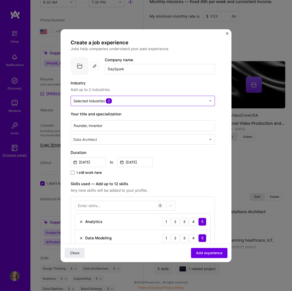
click at [176, 178] on div "Create a job experience Jobs help companies understand your past experience. Co…" at bounding box center [143, 241] width 144 height 404
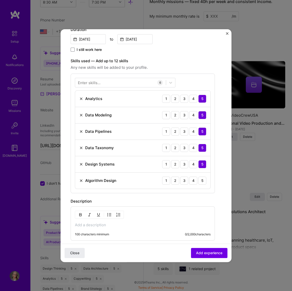
scroll to position [137, 0]
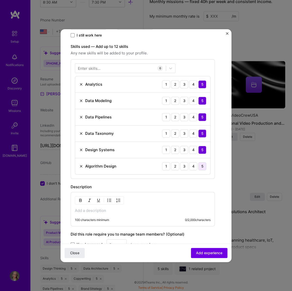
click at [204, 166] on div "5" at bounding box center [203, 166] width 8 height 8
click at [97, 211] on p at bounding box center [143, 210] width 136 height 5
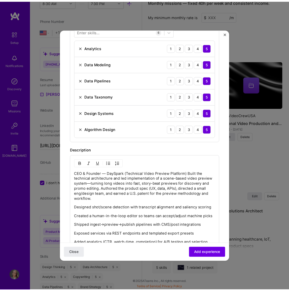
scroll to position [160, 0]
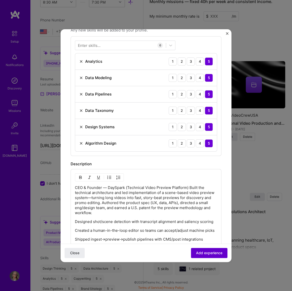
click at [205, 252] on span "Add experience" at bounding box center [209, 252] width 26 height 5
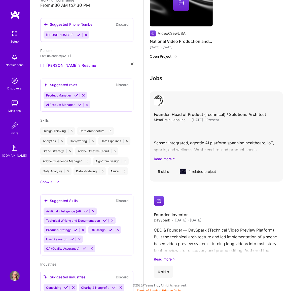
scroll to position [360, 0]
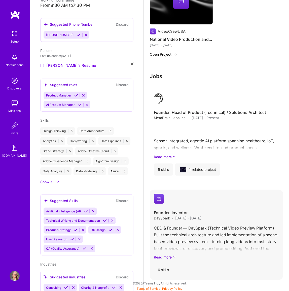
click at [201, 217] on span "[DATE] - [DATE]" at bounding box center [188, 217] width 26 height 5
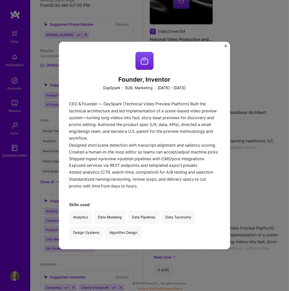
click at [224, 46] on img "Close" at bounding box center [225, 46] width 3 height 3
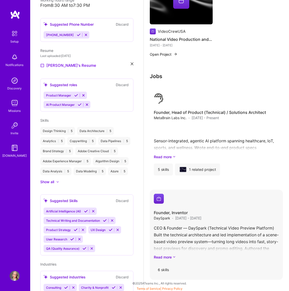
click at [174, 211] on h4 "Founder, Inventor" at bounding box center [178, 213] width 48 height 6
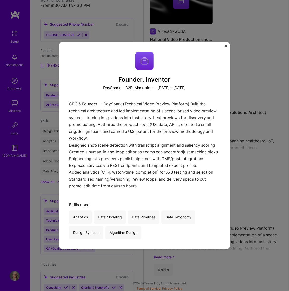
click at [225, 43] on div "Founder, Inventor DaySpark · B2B, Marketing · [DATE] - [DATE] CEO & Founder — D…" at bounding box center [144, 146] width 171 height 208
click at [225, 45] on img "Close" at bounding box center [225, 46] width 3 height 3
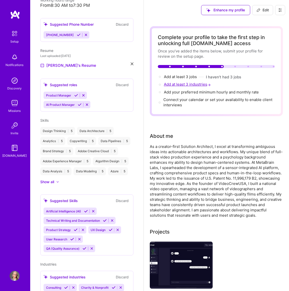
click at [177, 82] on span "Add at least 3 industries →" at bounding box center [188, 84] width 48 height 5
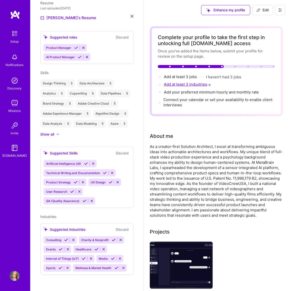
select select "US"
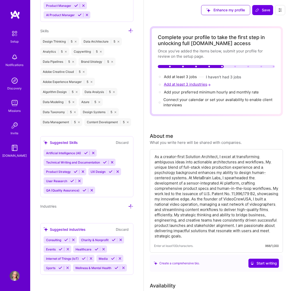
scroll to position [424, 0]
click at [184, 77] on span "Add at least 3 jobs →" at bounding box center [182, 76] width 37 height 5
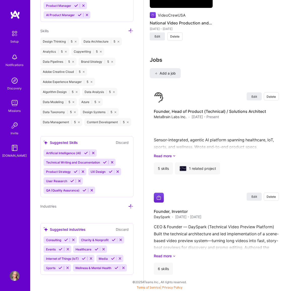
scroll to position [653, 0]
click at [272, 97] on span "Delete" at bounding box center [271, 96] width 9 height 4
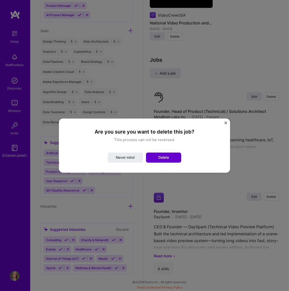
click at [166, 155] on span "Delete" at bounding box center [163, 157] width 11 height 5
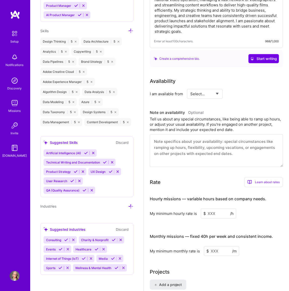
scroll to position [206, 0]
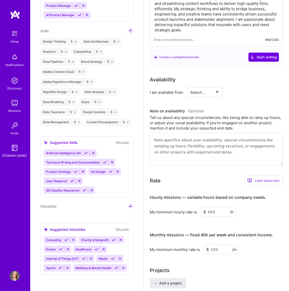
click at [219, 91] on select "Select... Right Now Future Date Not Available" at bounding box center [204, 92] width 29 height 13
select select "Right Now"
click at [190, 86] on select "Select... Right Now Future Date Not Available" at bounding box center [204, 92] width 29 height 13
click at [195, 138] on textarea at bounding box center [216, 149] width 133 height 33
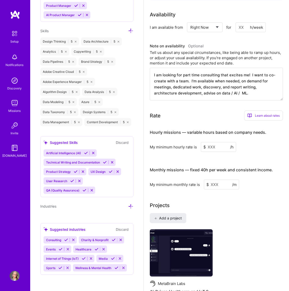
scroll to position [297, 0]
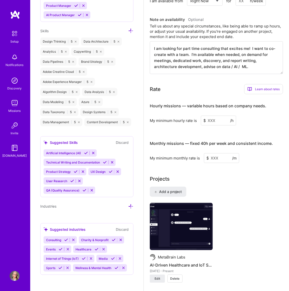
type textarea "I am looking for part time consulting that excites me! I want to co-create with…"
drag, startPoint x: 219, startPoint y: 131, endPoint x: 199, endPoint y: 129, distance: 20.0
click at [199, 125] on div "My minimum hourly rate is $ /h" at bounding box center [216, 121] width 133 height 10
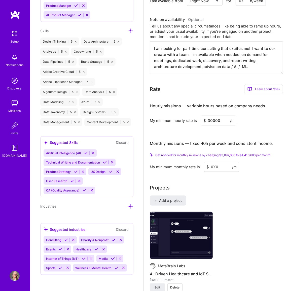
type input "30000"
click at [219, 172] on input at bounding box center [221, 167] width 35 height 10
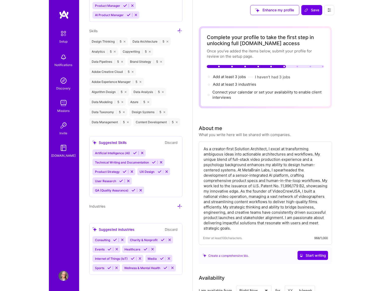
scroll to position [0, 0]
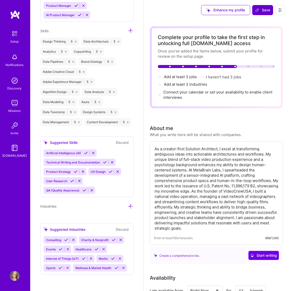
type input "1000"
click at [263, 10] on span "Save" at bounding box center [262, 10] width 15 height 5
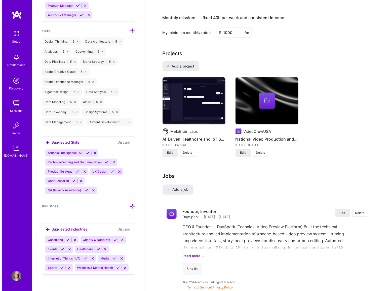
scroll to position [400, 0]
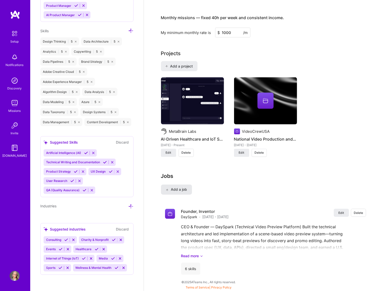
click at [178, 188] on span "Add a job" at bounding box center [176, 189] width 21 height 5
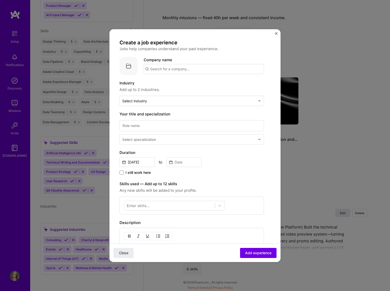
click at [160, 70] on input "text" at bounding box center [204, 69] width 120 height 10
type input "DaySpark"
click at [184, 82] on div "DaySpark" at bounding box center [183, 83] width 22 height 9
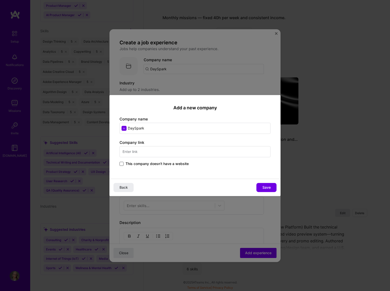
click at [121, 164] on span at bounding box center [122, 164] width 4 height 4
click at [0, 0] on input "This company doesn't have a website" at bounding box center [0, 0] width 0 height 0
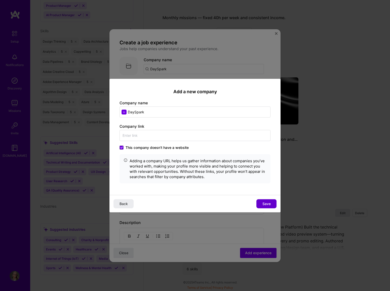
click at [264, 201] on span "Save" at bounding box center [266, 203] width 8 height 5
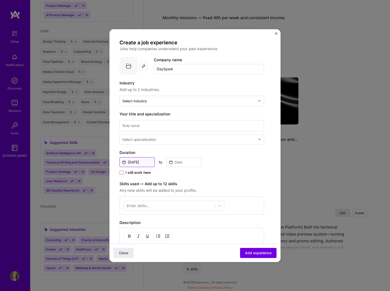
click at [141, 162] on input "[DATE]" at bounding box center [137, 162] width 35 height 10
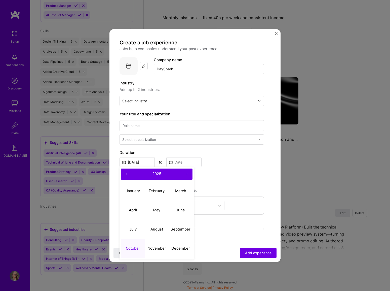
click at [127, 172] on button "‹" at bounding box center [126, 173] width 11 height 11
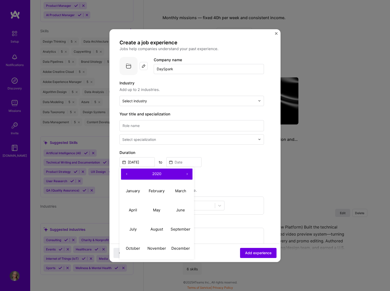
click at [127, 172] on button "‹" at bounding box center [126, 173] width 11 height 11
click at [126, 172] on button "‹" at bounding box center [126, 173] width 11 height 11
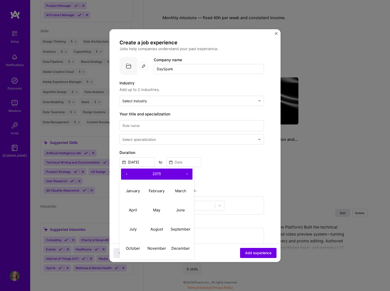
click at [126, 172] on button "‹" at bounding box center [126, 173] width 11 height 11
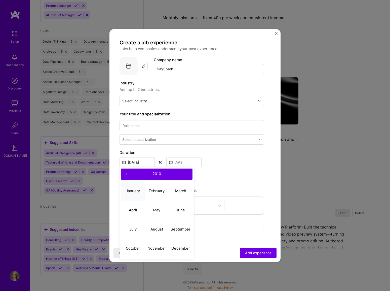
click at [135, 190] on abbr "January" at bounding box center [133, 190] width 14 height 5
type input "[DATE]"
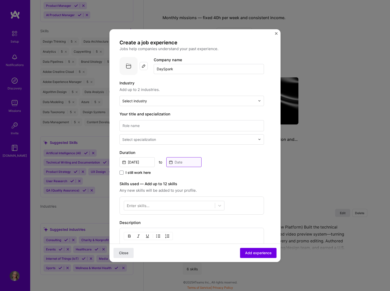
click at [174, 160] on input at bounding box center [183, 162] width 35 height 10
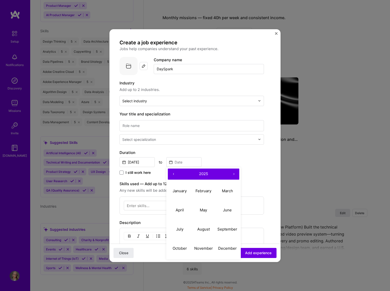
click at [174, 172] on button "‹" at bounding box center [173, 173] width 11 height 11
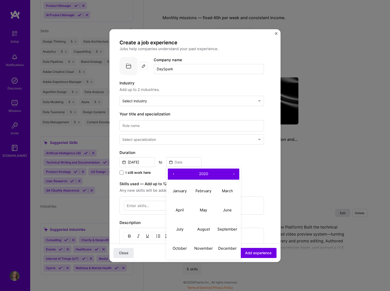
click at [174, 172] on button "‹" at bounding box center [173, 173] width 11 height 11
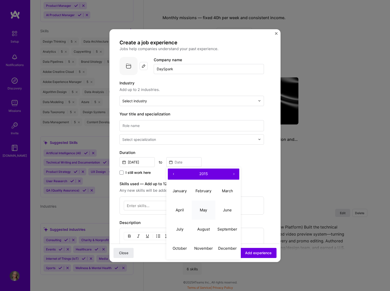
click at [204, 206] on button "May" at bounding box center [204, 209] width 24 height 19
type input "[DATE]"
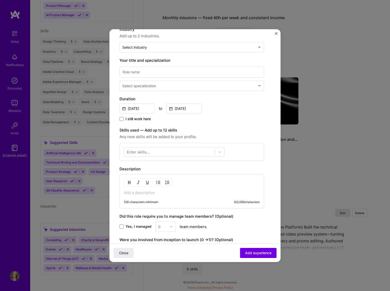
scroll to position [91, 0]
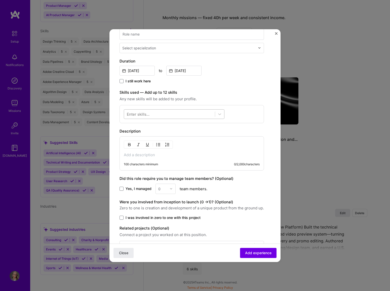
click at [161, 113] on div at bounding box center [169, 114] width 91 height 8
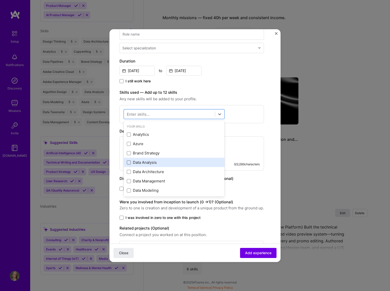
click at [129, 162] on span at bounding box center [129, 162] width 4 height 4
click at [0, 0] on input "checkbox" at bounding box center [0, 0] width 0 height 0
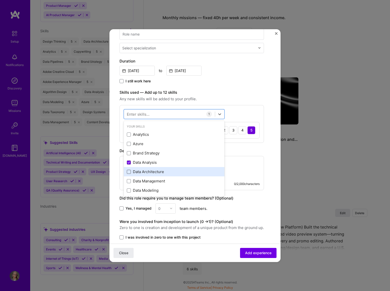
click at [129, 171] on span at bounding box center [129, 172] width 4 height 4
click at [0, 0] on input "checkbox" at bounding box center [0, 0] width 0 height 0
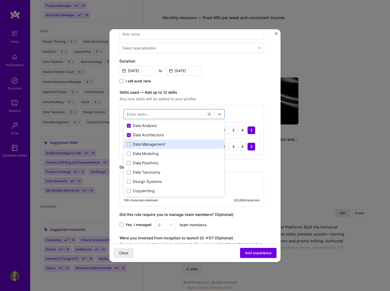
scroll to position [46, 0]
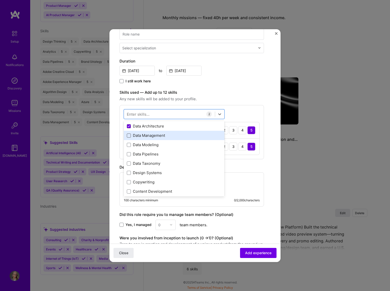
click at [127, 133] on span at bounding box center [129, 135] width 4 height 4
click at [0, 0] on input "checkbox" at bounding box center [0, 0] width 0 height 0
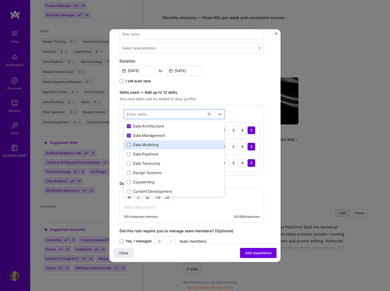
click at [128, 143] on span at bounding box center [129, 145] width 4 height 4
click at [0, 0] on input "checkbox" at bounding box center [0, 0] width 0 height 0
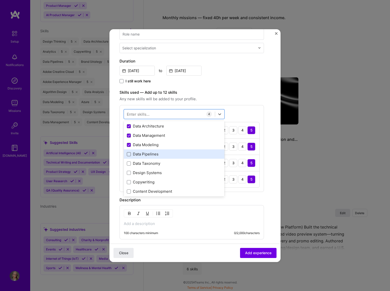
click at [128, 153] on span at bounding box center [129, 154] width 4 height 4
click at [0, 0] on input "checkbox" at bounding box center [0, 0] width 0 height 0
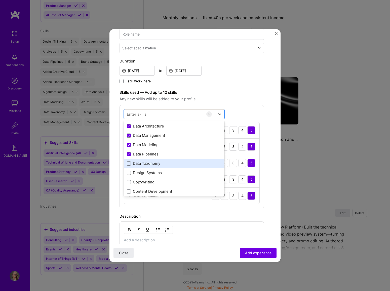
click at [129, 162] on span at bounding box center [129, 163] width 4 height 4
click at [0, 0] on input "checkbox" at bounding box center [0, 0] width 0 height 0
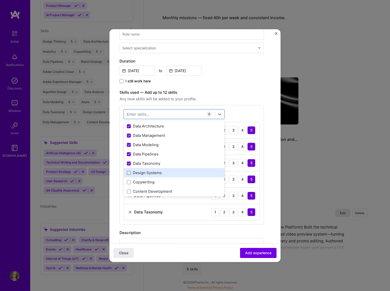
click at [129, 171] on span at bounding box center [129, 173] width 4 height 4
click at [0, 0] on input "checkbox" at bounding box center [0, 0] width 0 height 0
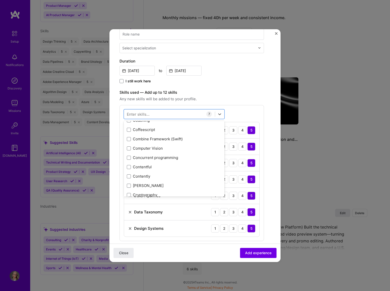
scroll to position [755, 0]
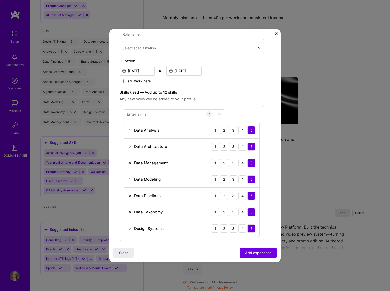
click at [191, 255] on div "Close Add experience" at bounding box center [194, 252] width 171 height 18
click at [254, 252] on span "Add experience" at bounding box center [258, 252] width 26 height 5
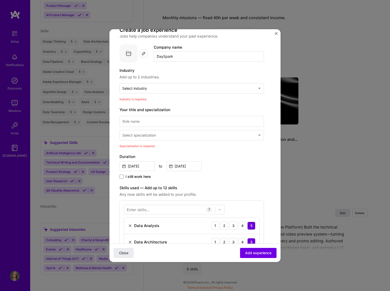
scroll to position [0, 0]
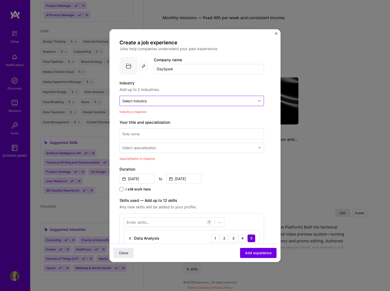
click at [169, 101] on input "text" at bounding box center [188, 100] width 133 height 5
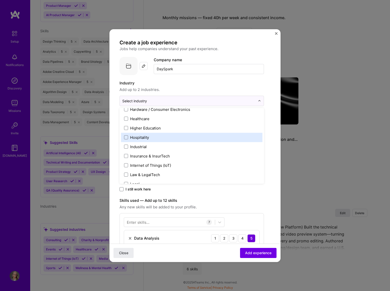
scroll to position [640, 0]
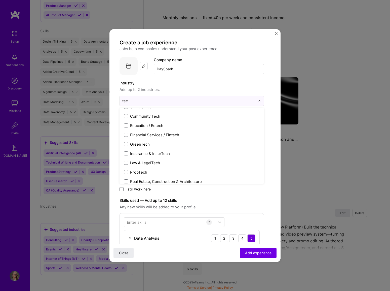
type input "tech"
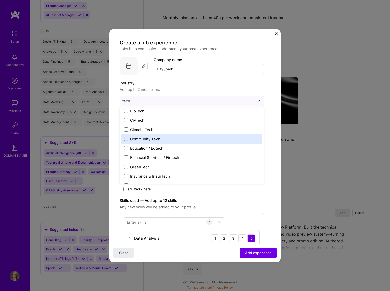
scroll to position [0, 0]
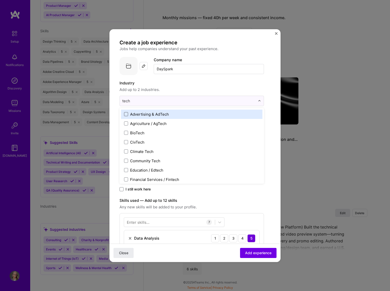
click at [124, 113] on span at bounding box center [126, 114] width 4 height 4
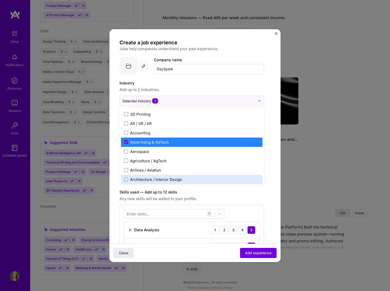
click at [239, 198] on span "Any new skills will be added to your profile." at bounding box center [192, 199] width 144 height 6
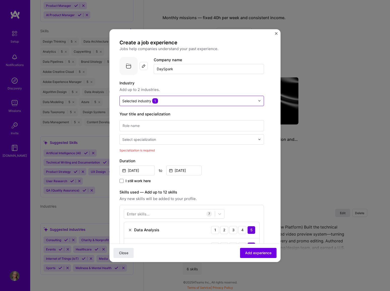
click at [162, 101] on input "text" at bounding box center [188, 100] width 133 height 5
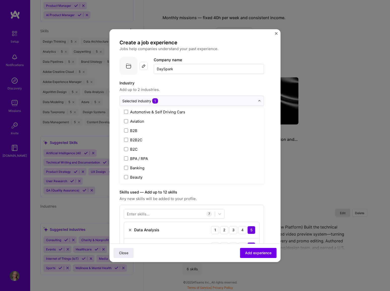
scroll to position [114, 0]
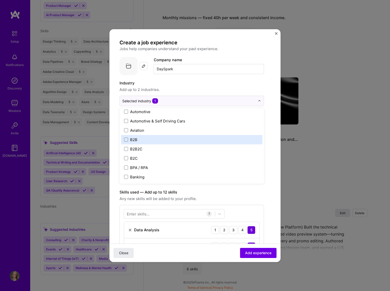
click at [132, 138] on div "B2B" at bounding box center [133, 139] width 7 height 5
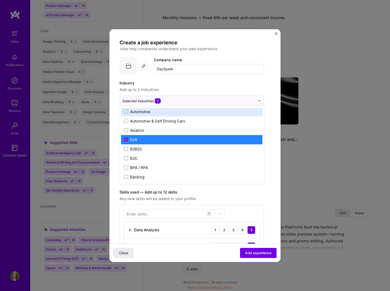
click at [206, 82] on label "Industry" at bounding box center [192, 83] width 144 height 6
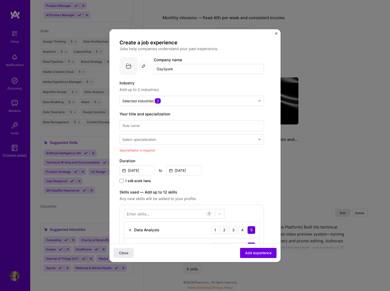
click at [166, 140] on input "text" at bounding box center [189, 139] width 134 height 5
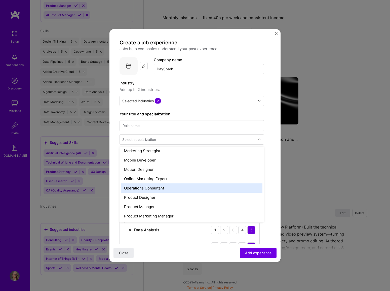
scroll to position [458, 0]
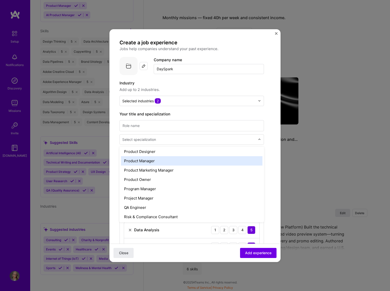
click at [150, 161] on div "Product Manager" at bounding box center [191, 160] width 141 height 9
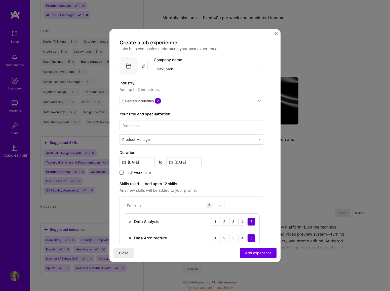
click at [224, 170] on div "I still work here" at bounding box center [192, 173] width 144 height 6
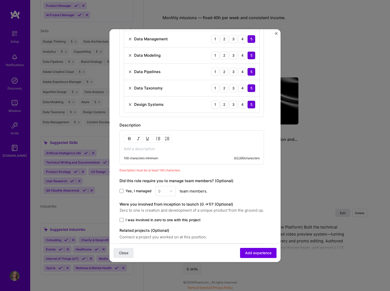
scroll to position [234, 0]
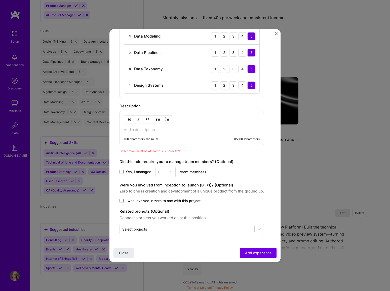
click at [138, 127] on p at bounding box center [192, 129] width 136 height 5
click at [121, 171] on span at bounding box center [122, 172] width 4 height 4
click at [0, 0] on input "Yes, I managed" at bounding box center [0, 0] width 0 height 0
click at [161, 172] on input "text" at bounding box center [162, 171] width 9 height 5
click at [164, 247] on div "8" at bounding box center [165, 250] width 17 height 9
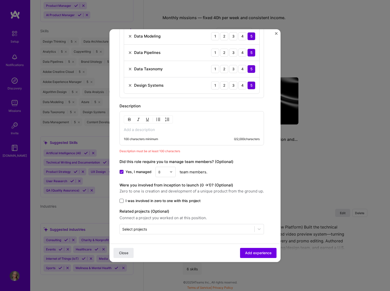
click at [120, 199] on span at bounding box center [122, 201] width 4 height 4
click at [0, 0] on input "I was involved in zero to one with this project" at bounding box center [0, 0] width 0 height 0
click at [160, 230] on input "text" at bounding box center [187, 228] width 130 height 5
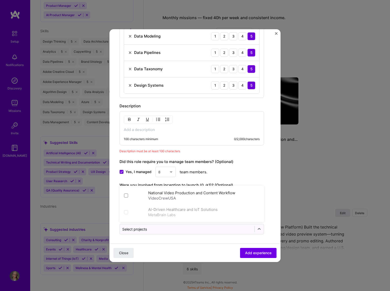
click at [169, 248] on div "Close Add experience" at bounding box center [194, 252] width 171 height 18
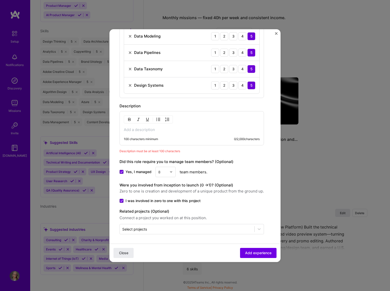
click at [155, 129] on p at bounding box center [192, 129] width 136 height 5
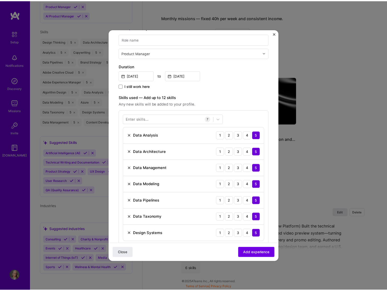
scroll to position [91, 0]
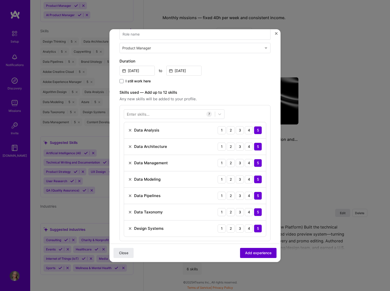
click at [260, 250] on span "Add experience" at bounding box center [258, 252] width 26 height 5
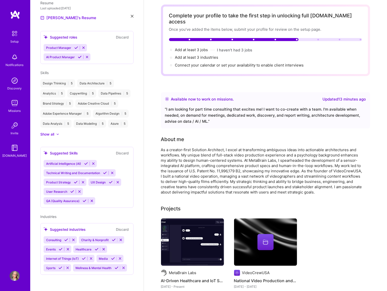
scroll to position [0, 0]
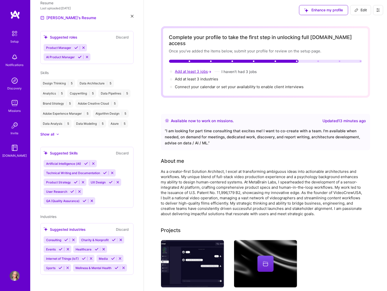
click at [189, 69] on span "Add at least 3 jobs →" at bounding box center [193, 71] width 37 height 5
select select "US"
select select "Right Now"
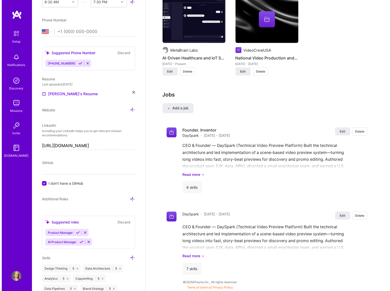
scroll to position [449, 0]
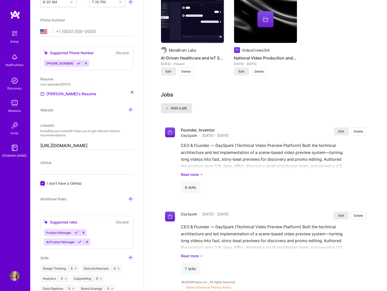
click at [175, 108] on span "Add a job" at bounding box center [176, 108] width 21 height 5
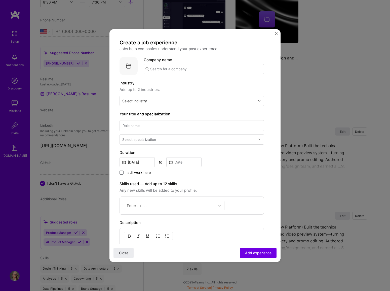
click at [167, 68] on input "text" at bounding box center [204, 69] width 120 height 10
type input "v"
type input "VideoCrew [GEOGRAPHIC_DATA]"
click at [180, 81] on div "VideoCrew [GEOGRAPHIC_DATA]" at bounding box center [204, 83] width 64 height 9
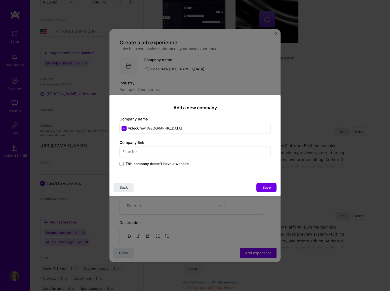
click at [136, 151] on input "text" at bounding box center [195, 151] width 151 height 11
type input "[URL][DOMAIN_NAME]"
click at [262, 186] on button "Save" at bounding box center [266, 187] width 20 height 9
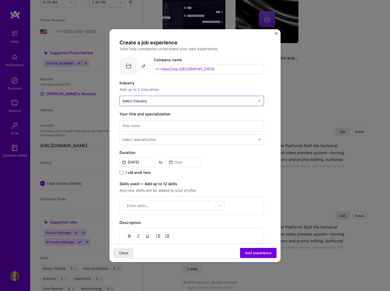
click at [149, 102] on input "text" at bounding box center [188, 100] width 133 height 5
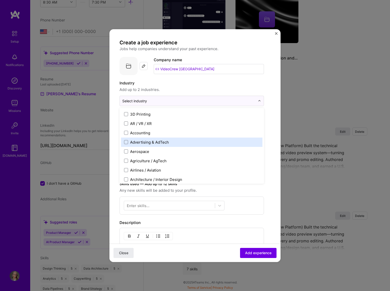
click at [172, 145] on div "Advertising & AdTech" at bounding box center [191, 141] width 141 height 9
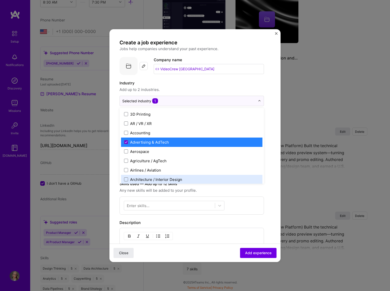
click at [246, 189] on span "Any new skills will be added to your profile." at bounding box center [192, 190] width 144 height 6
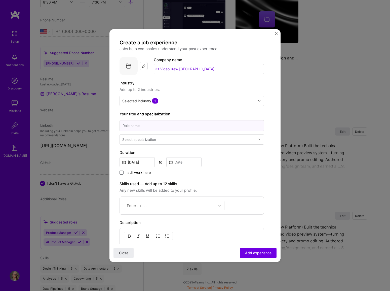
click at [144, 127] on input at bounding box center [192, 125] width 144 height 11
type input "Founder, Head of Product (Technical) / Solutions Architect"
click at [147, 140] on div "Select specialization" at bounding box center [139, 139] width 34 height 5
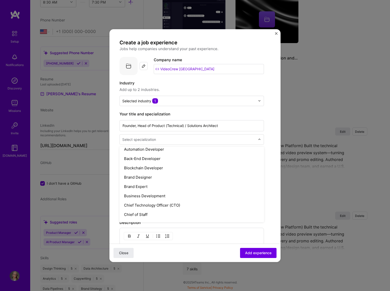
scroll to position [91, 0]
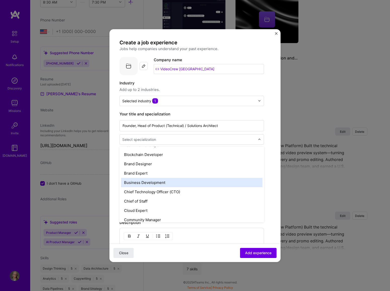
click at [164, 180] on div "Business Development" at bounding box center [191, 182] width 141 height 9
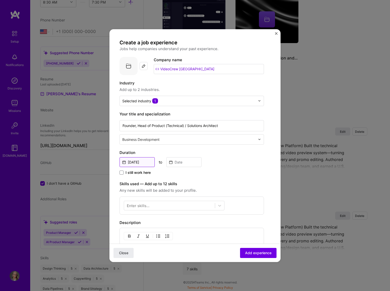
click at [138, 160] on input "[DATE]" at bounding box center [137, 162] width 35 height 10
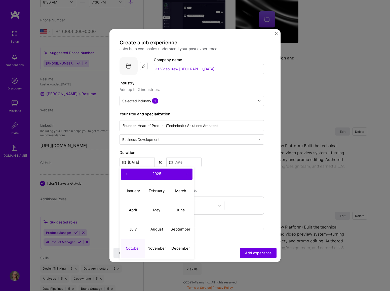
click at [123, 172] on button "‹" at bounding box center [126, 173] width 11 height 11
click at [127, 172] on button "‹" at bounding box center [126, 173] width 11 height 11
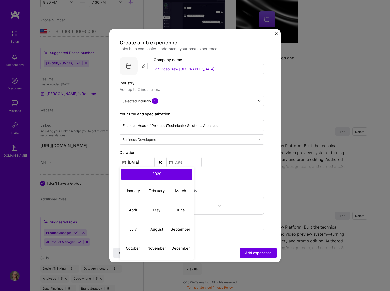
click at [127, 172] on button "‹" at bounding box center [126, 173] width 11 height 11
click at [136, 207] on abbr "April" at bounding box center [133, 209] width 8 height 5
type input "[DATE]"
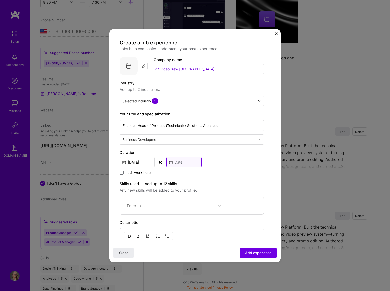
click at [183, 161] on input at bounding box center [183, 162] width 35 height 10
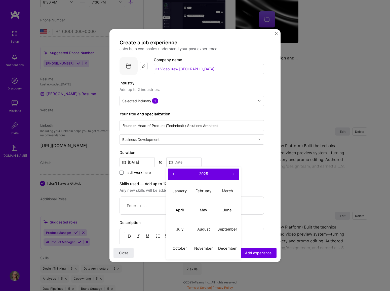
click at [232, 171] on button "›" at bounding box center [233, 173] width 11 height 11
click at [173, 171] on button "‹" at bounding box center [173, 173] width 11 height 11
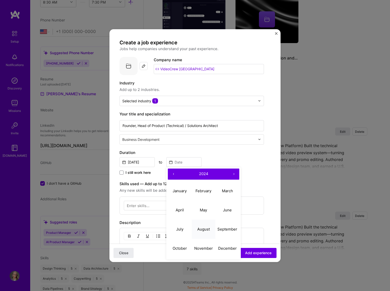
click at [206, 226] on abbr "August" at bounding box center [203, 228] width 13 height 5
type input "[DATE]"
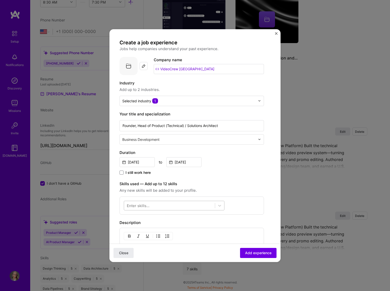
click at [171, 204] on div at bounding box center [169, 205] width 91 height 8
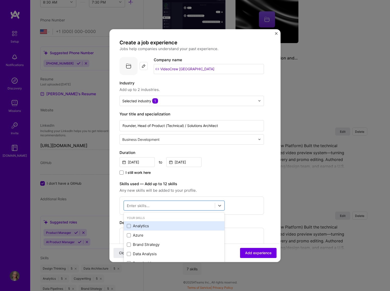
click at [171, 224] on div "Analytics" at bounding box center [174, 225] width 95 height 5
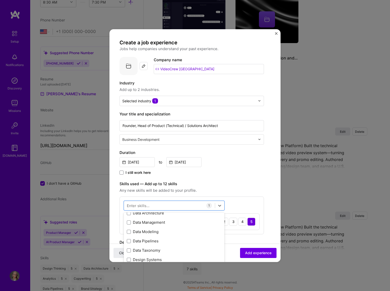
scroll to position [68, 0]
click at [128, 220] on span at bounding box center [129, 222] width 4 height 4
click at [0, 0] on input "checkbox" at bounding box center [0, 0] width 0 height 0
click at [129, 249] on span at bounding box center [129, 250] width 4 height 4
click at [0, 0] on input "checkbox" at bounding box center [0, 0] width 0 height 0
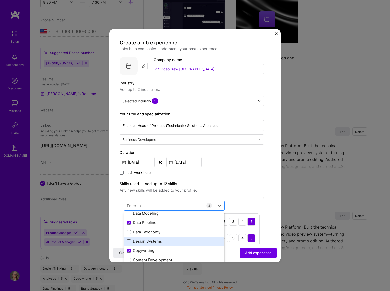
click at [128, 242] on span at bounding box center [129, 241] width 4 height 4
click at [0, 0] on input "checkbox" at bounding box center [0, 0] width 0 height 0
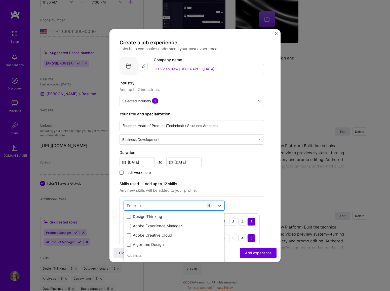
scroll to position [114, 0]
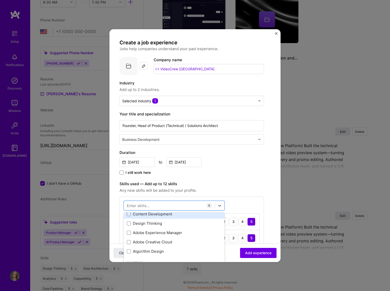
click at [126, 212] on div "Content Development" at bounding box center [174, 213] width 101 height 9
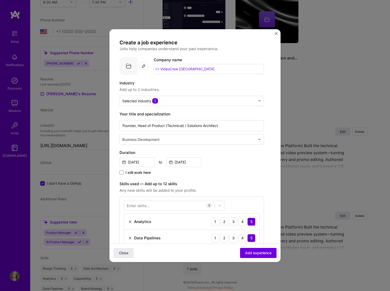
click at [229, 171] on div "I still work here" at bounding box center [192, 173] width 144 height 6
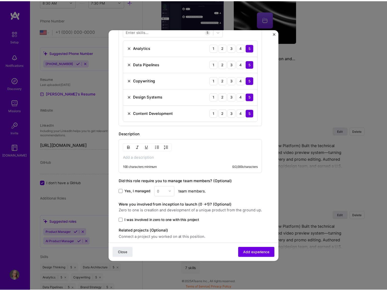
scroll to position [183, 0]
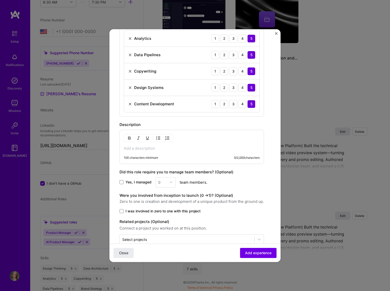
click at [136, 148] on p at bounding box center [192, 148] width 136 height 5
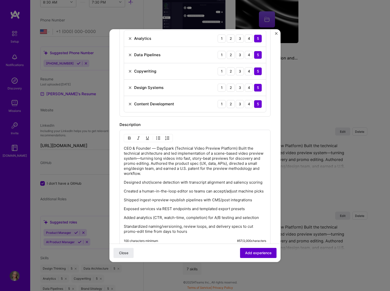
click at [252, 253] on span "Add experience" at bounding box center [258, 252] width 26 height 5
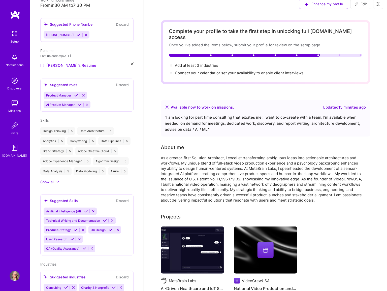
scroll to position [0, 0]
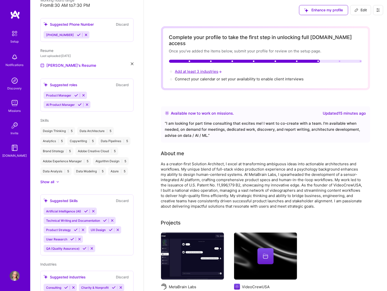
click at [193, 69] on span "Add at least 3 industries →" at bounding box center [199, 71] width 48 height 5
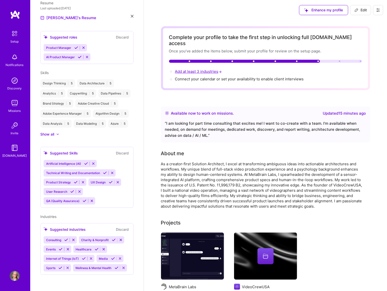
select select "US"
select select "Right Now"
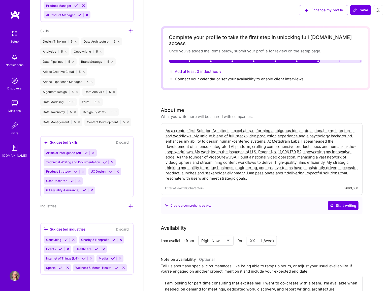
scroll to position [424, 0]
click at [103, 258] on div "Consulting Charity & Nonprofit Events Healthcare Internet of Things (IoT) Media…" at bounding box center [87, 253] width 87 height 35
click at [128, 204] on icon at bounding box center [130, 206] width 5 height 5
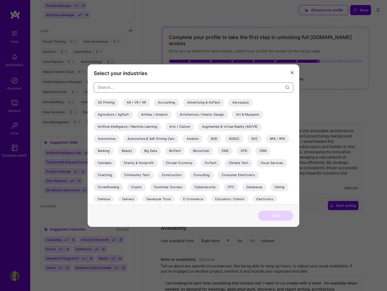
click at [123, 88] on input "modal" at bounding box center [191, 87] width 187 height 13
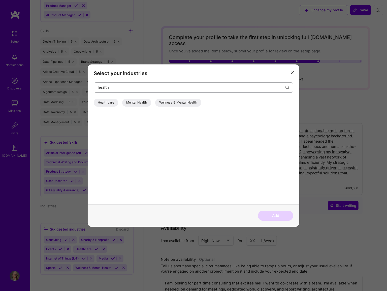
type input "health"
click at [140, 99] on div "Mental Health" at bounding box center [136, 102] width 29 height 8
click at [191, 102] on div "Wellness & Mental Health" at bounding box center [178, 102] width 46 height 8
click at [106, 100] on div "Healthcare" at bounding box center [106, 102] width 24 height 8
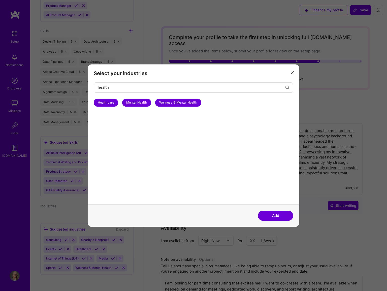
click at [278, 215] on button "Add" at bounding box center [275, 215] width 35 height 10
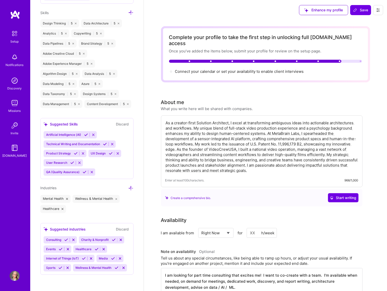
scroll to position [452, 0]
click at [128, 185] on icon at bounding box center [130, 187] width 5 height 5
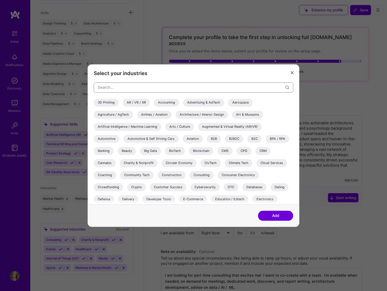
click at [136, 88] on input "modal" at bounding box center [191, 87] width 187 height 13
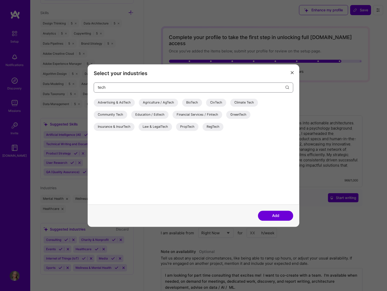
type input "tech"
click at [119, 101] on div "Advertising & AdTech" at bounding box center [114, 102] width 41 height 8
click at [273, 214] on button "Add" at bounding box center [275, 215] width 35 height 10
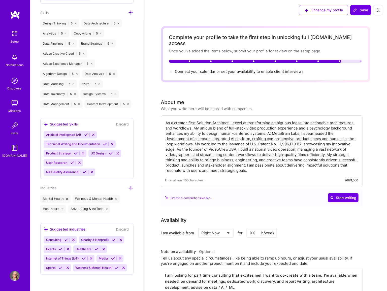
click at [128, 185] on icon at bounding box center [130, 187] width 5 height 5
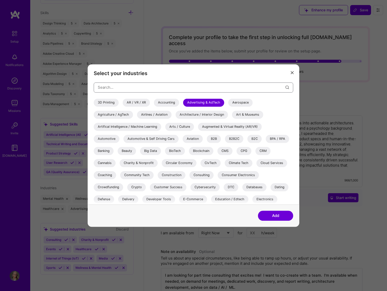
click at [115, 86] on input "modal" at bounding box center [191, 87] width 187 height 13
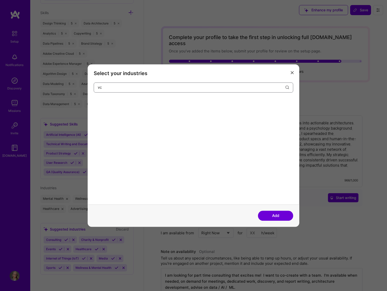
type input "v"
type input "c"
type input "iot"
click at [133, 102] on div "Internet of Things (IoT)" at bounding box center [139, 102] width 43 height 8
click at [270, 216] on button "Add" at bounding box center [275, 215] width 35 height 10
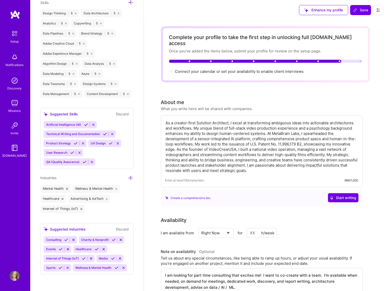
click at [128, 175] on icon at bounding box center [130, 177] width 5 height 5
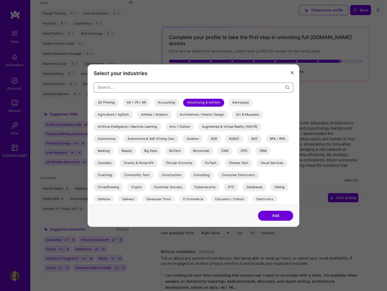
click at [100, 86] on input "modal" at bounding box center [191, 87] width 187 height 13
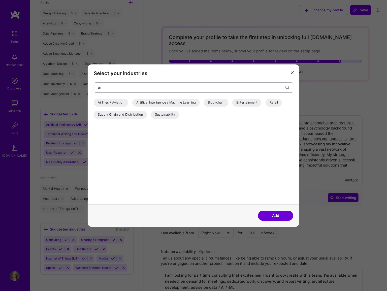
type input "ai"
click at [168, 101] on div "Artifical Intelligence / Machine Learning" at bounding box center [165, 102] width 67 height 8
click at [272, 214] on button "Add" at bounding box center [275, 215] width 35 height 10
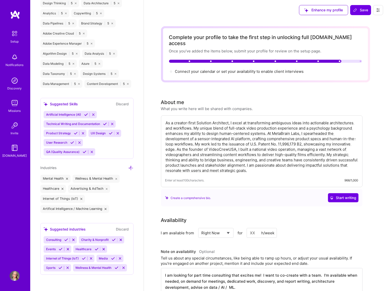
click at [128, 168] on icon at bounding box center [130, 167] width 5 height 5
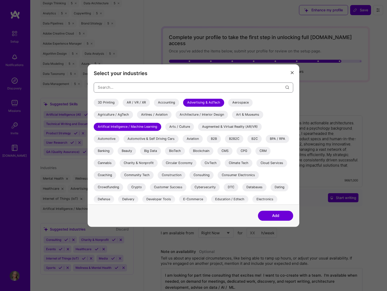
click at [120, 87] on input "modal" at bounding box center [191, 87] width 187 height 13
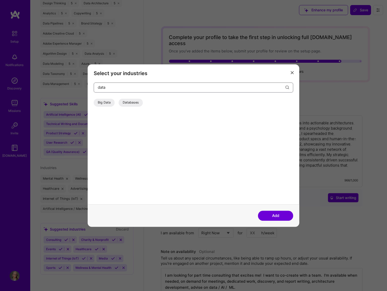
type input "data"
click at [106, 102] on div "Big Data" at bounding box center [104, 102] width 21 height 8
click at [274, 212] on button "Add" at bounding box center [275, 215] width 35 height 10
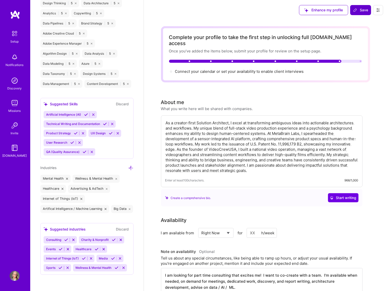
click at [292, 8] on span "Save" at bounding box center [360, 10] width 15 height 5
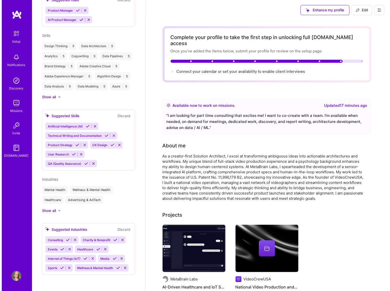
scroll to position [234, 0]
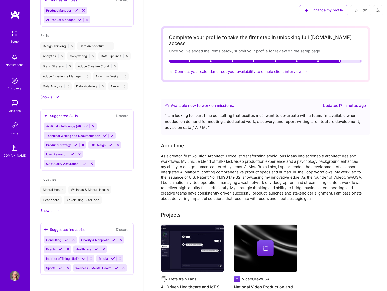
click at [262, 69] on span "Connect your calendar or set your availability to enable client interviews →" at bounding box center [241, 71] width 133 height 5
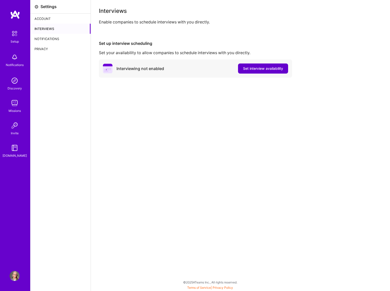
click at [254, 65] on button "Set interview availability" at bounding box center [263, 68] width 50 height 10
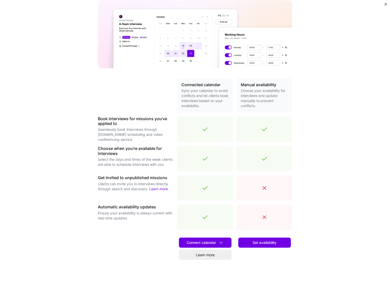
scroll to position [62, 0]
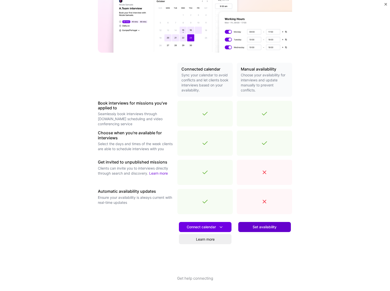
click at [260, 225] on span "Set availability" at bounding box center [265, 226] width 24 height 5
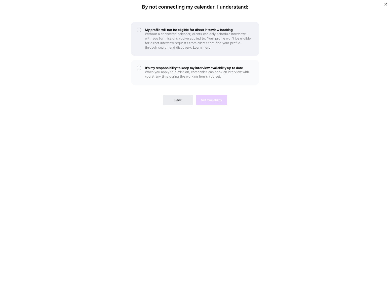
click at [138, 31] on div "My profile will not be eligible for direct interview booking Without a connecte…" at bounding box center [195, 39] width 128 height 34
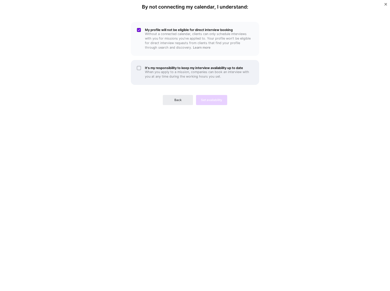
click at [138, 85] on div "It's my responsibility to keep my interview availability up to date When you ap…" at bounding box center [195, 72] width 128 height 25
click at [210, 102] on span "Set availability" at bounding box center [211, 100] width 21 height 5
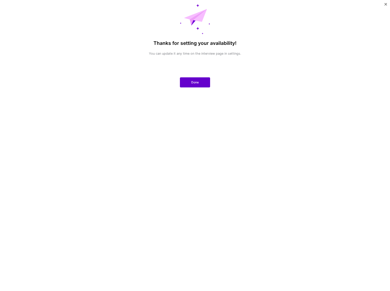
click at [194, 85] on span "Done" at bounding box center [195, 82] width 8 height 5
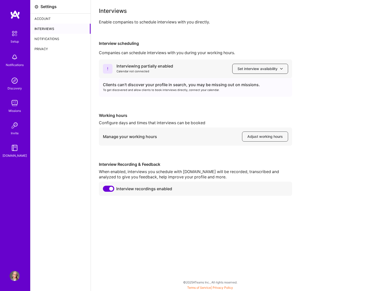
click at [246, 68] on span "Set interview availability" at bounding box center [260, 68] width 45 height 5
click at [243, 82] on button "Google calendar" at bounding box center [255, 82] width 65 height 13
click at [246, 69] on span "Set interview availability" at bounding box center [260, 68] width 45 height 5
click at [248, 82] on button "Google calendar" at bounding box center [255, 82] width 65 height 13
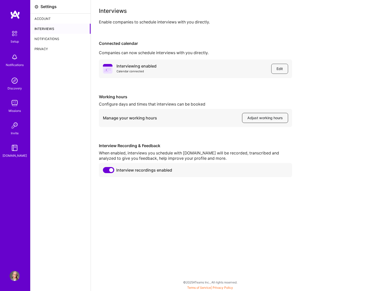
click at [268, 117] on span "Adjust working hours" at bounding box center [264, 117] width 35 height 5
click at [49, 18] on div "Account" at bounding box center [60, 19] width 60 height 10
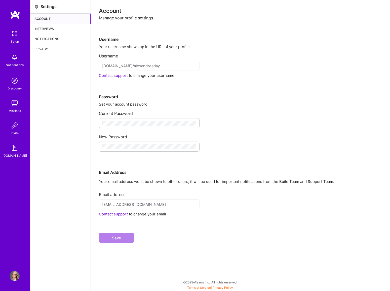
click at [49, 26] on div "Interviews" at bounding box center [60, 29] width 60 height 10
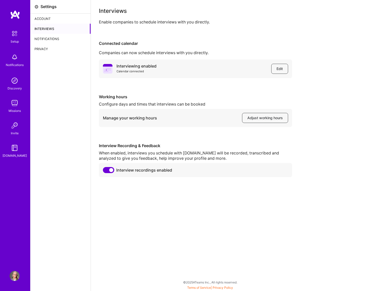
click at [49, 39] on div "Notifications" at bounding box center [60, 39] width 60 height 10
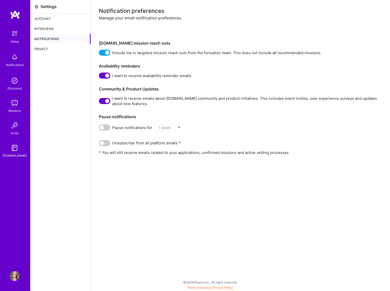
click at [14, 127] on img at bounding box center [15, 125] width 10 height 10
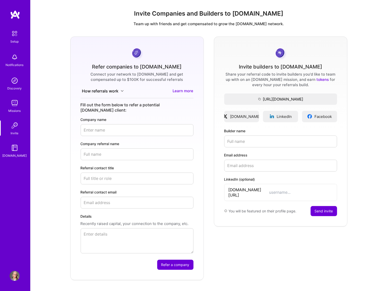
click at [15, 15] on img at bounding box center [15, 14] width 10 height 9
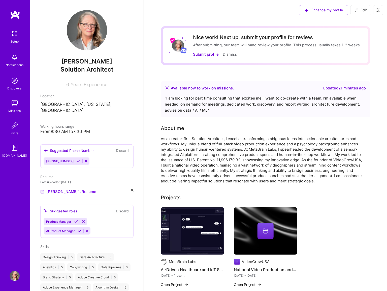
click at [205, 53] on button "Submit profile" at bounding box center [206, 54] width 26 height 5
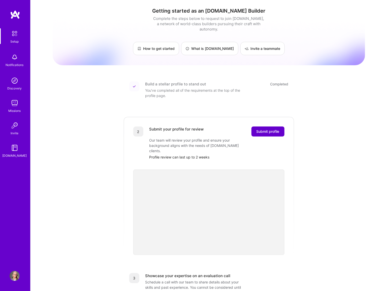
click at [269, 129] on span "Submit profile" at bounding box center [267, 131] width 23 height 5
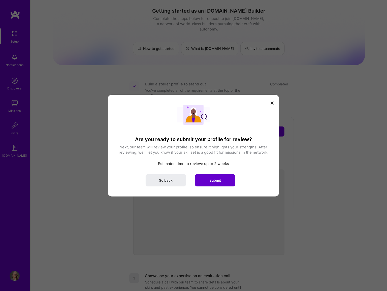
click at [216, 177] on button "Submit" at bounding box center [215, 180] width 40 height 12
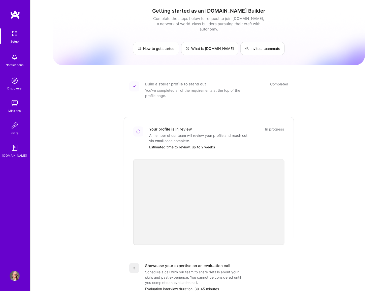
click at [13, 13] on img at bounding box center [15, 14] width 10 height 9
